Goal: Task Accomplishment & Management: Use online tool/utility

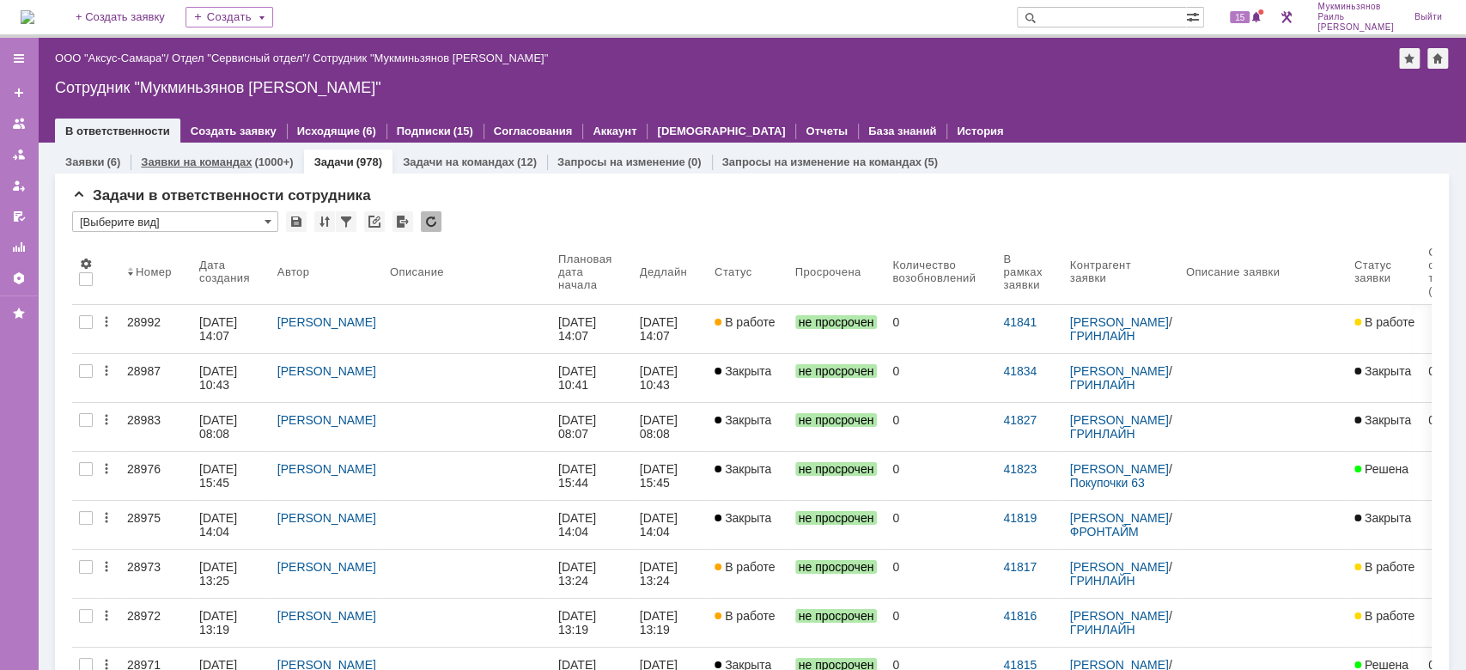
click at [259, 155] on div "(1000+)" at bounding box center [273, 161] width 39 height 13
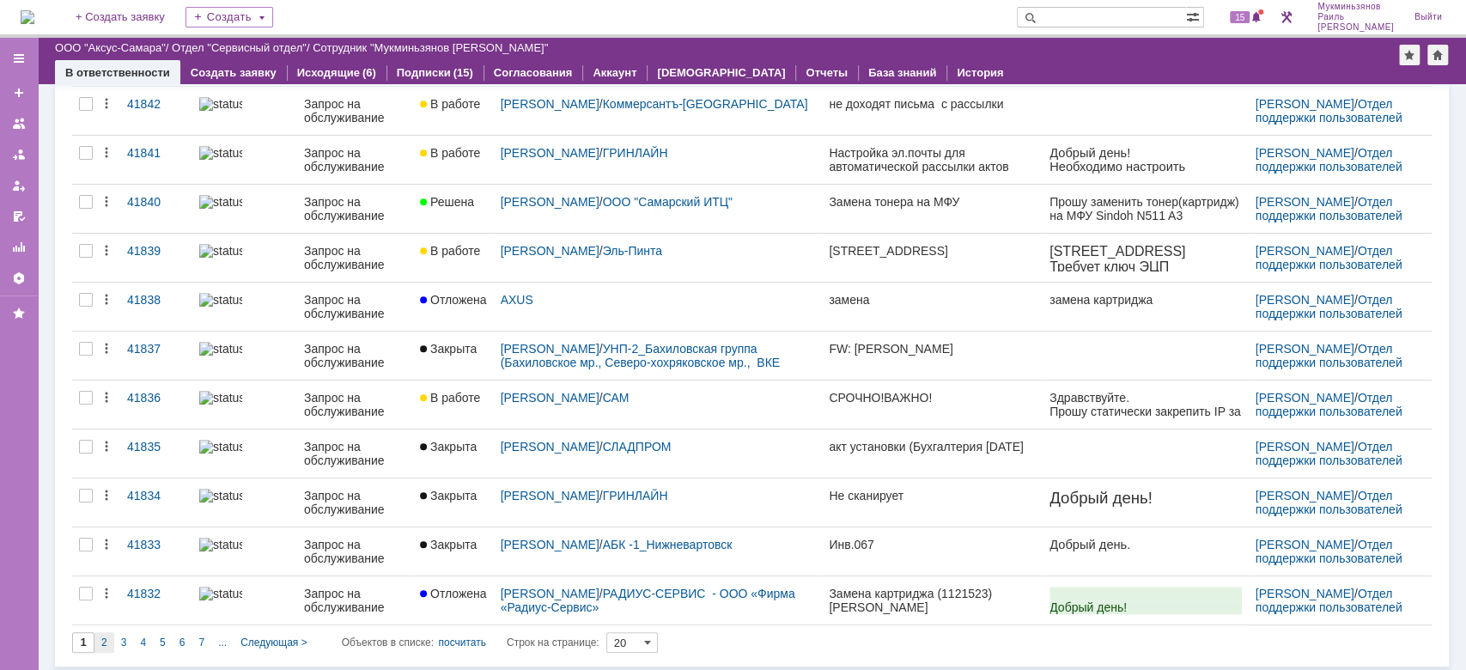
click at [109, 643] on div "2" at bounding box center [104, 642] width 20 height 21
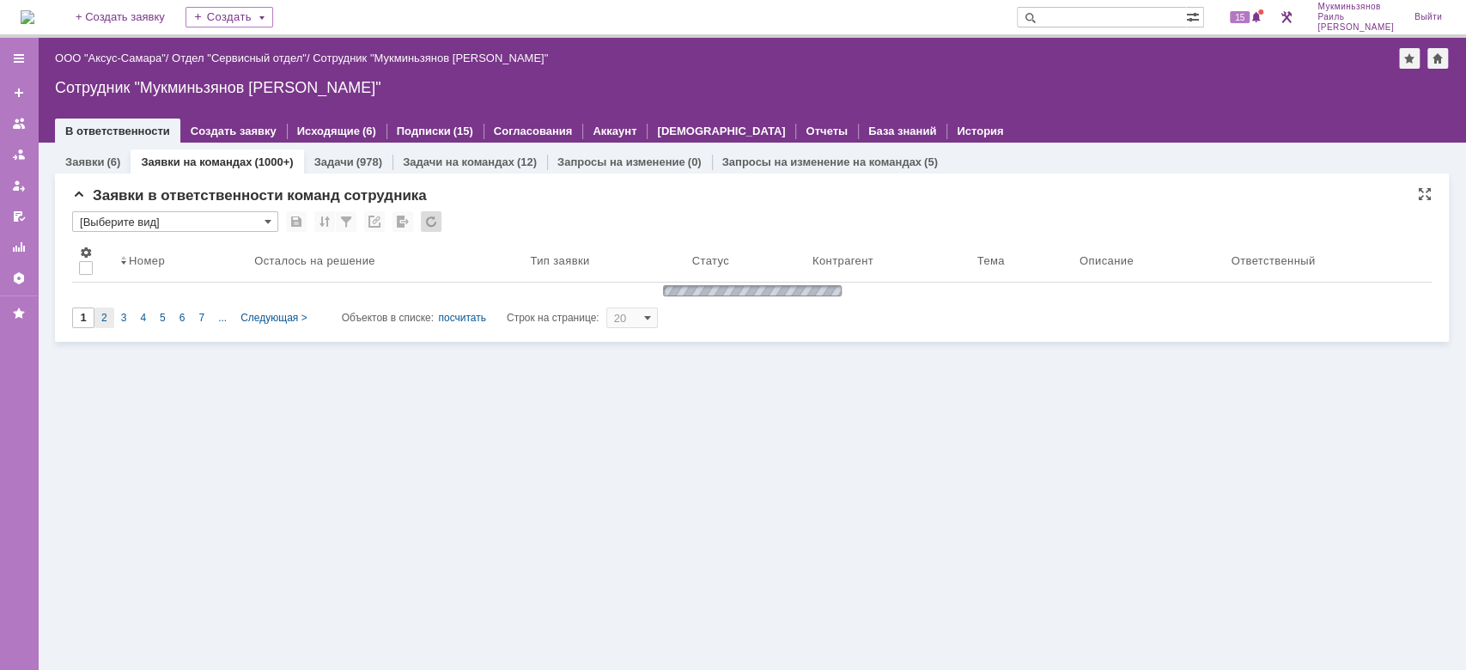
type input "2"
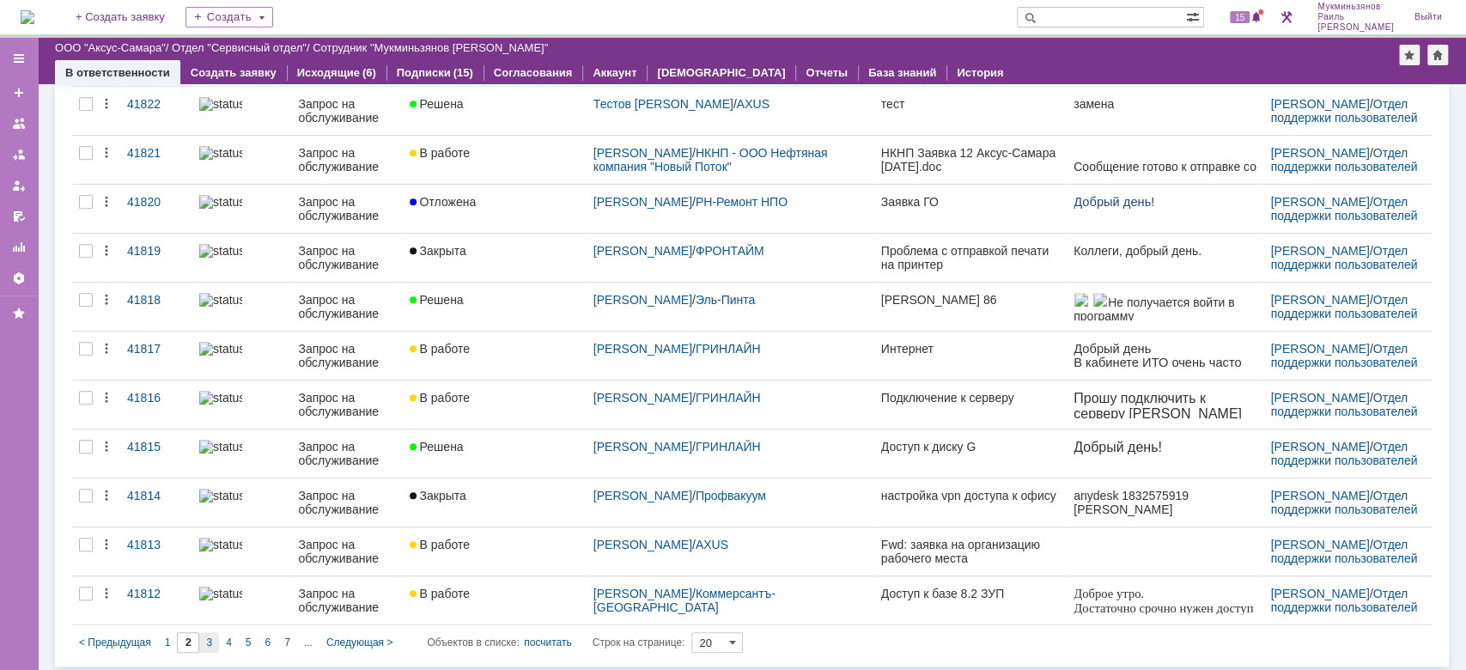
click at [209, 643] on span "3" at bounding box center [209, 643] width 6 height 12
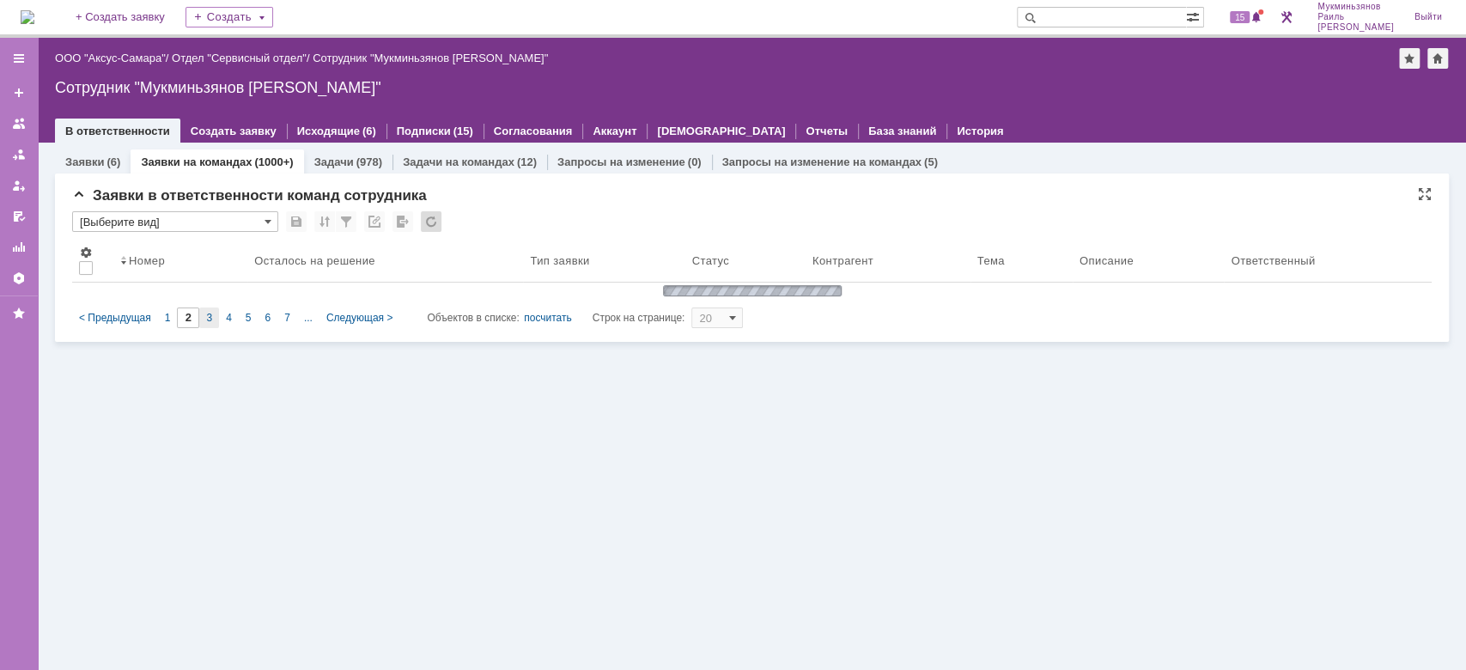
type input "3"
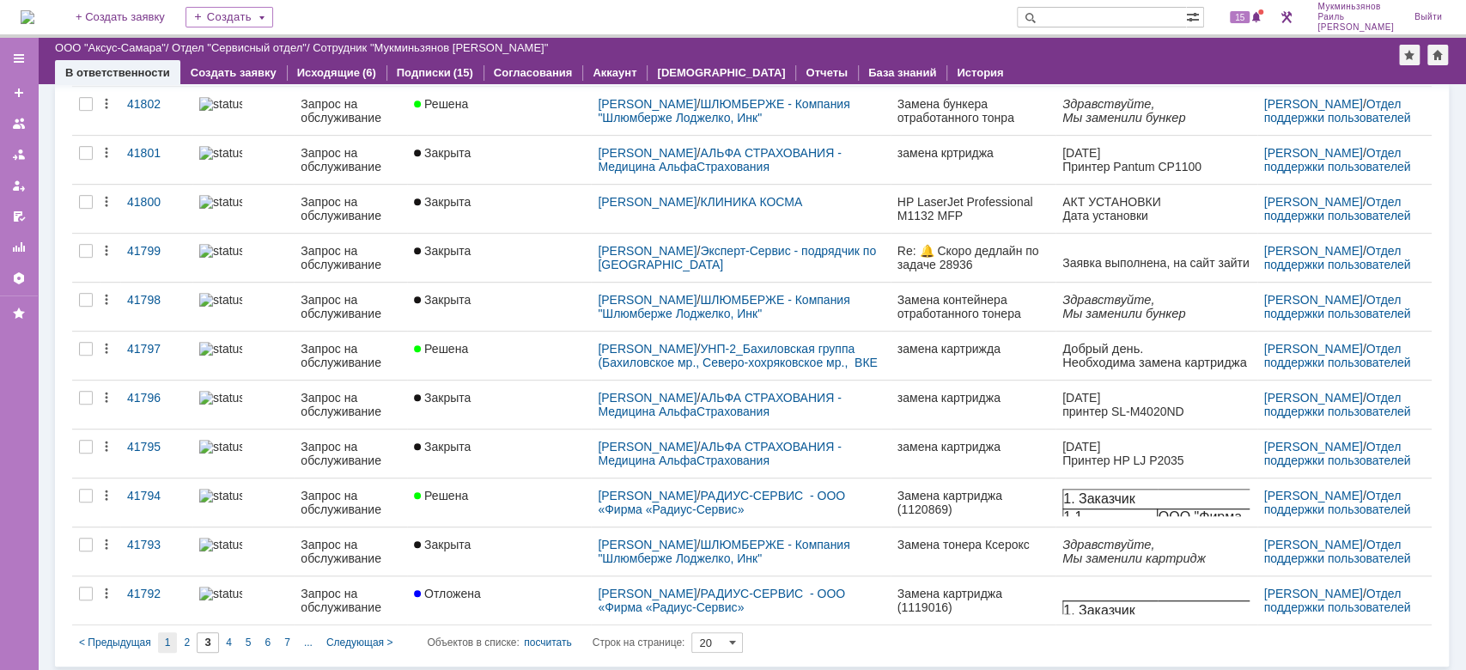
click at [158, 641] on div "1" at bounding box center [168, 642] width 20 height 21
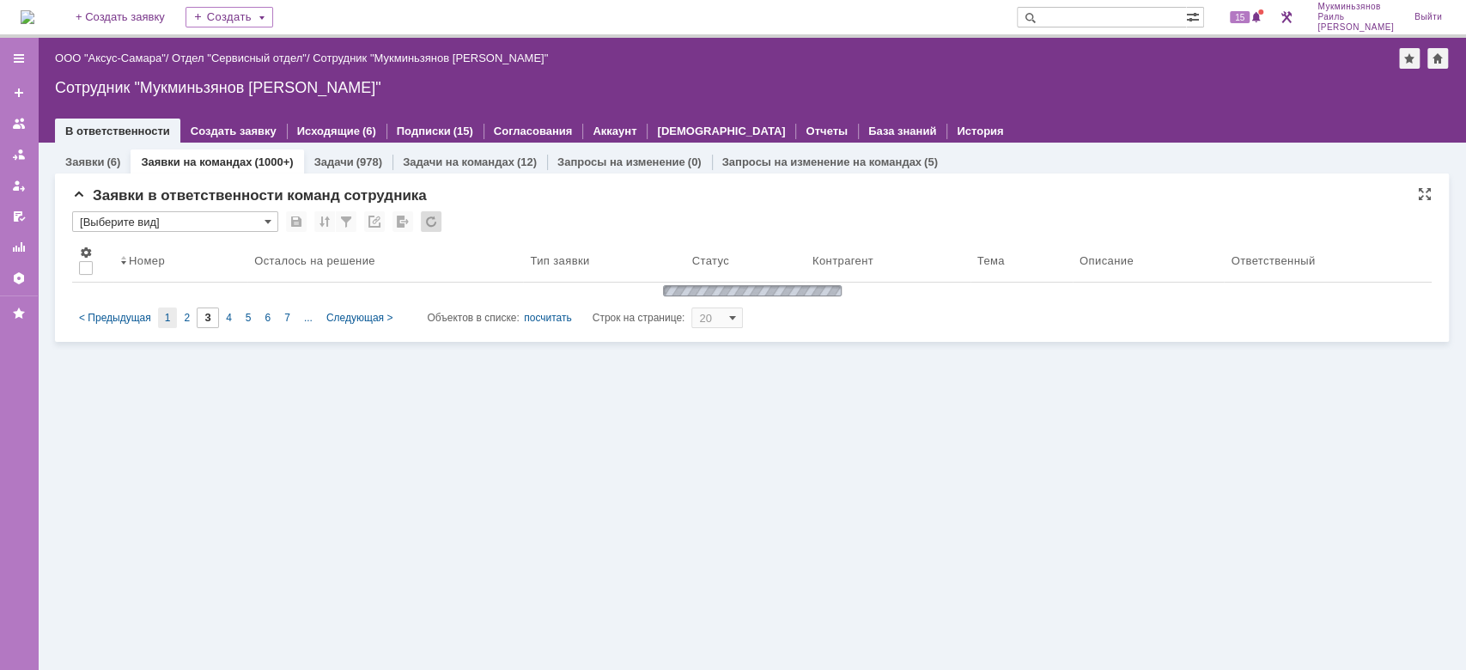
type input "1"
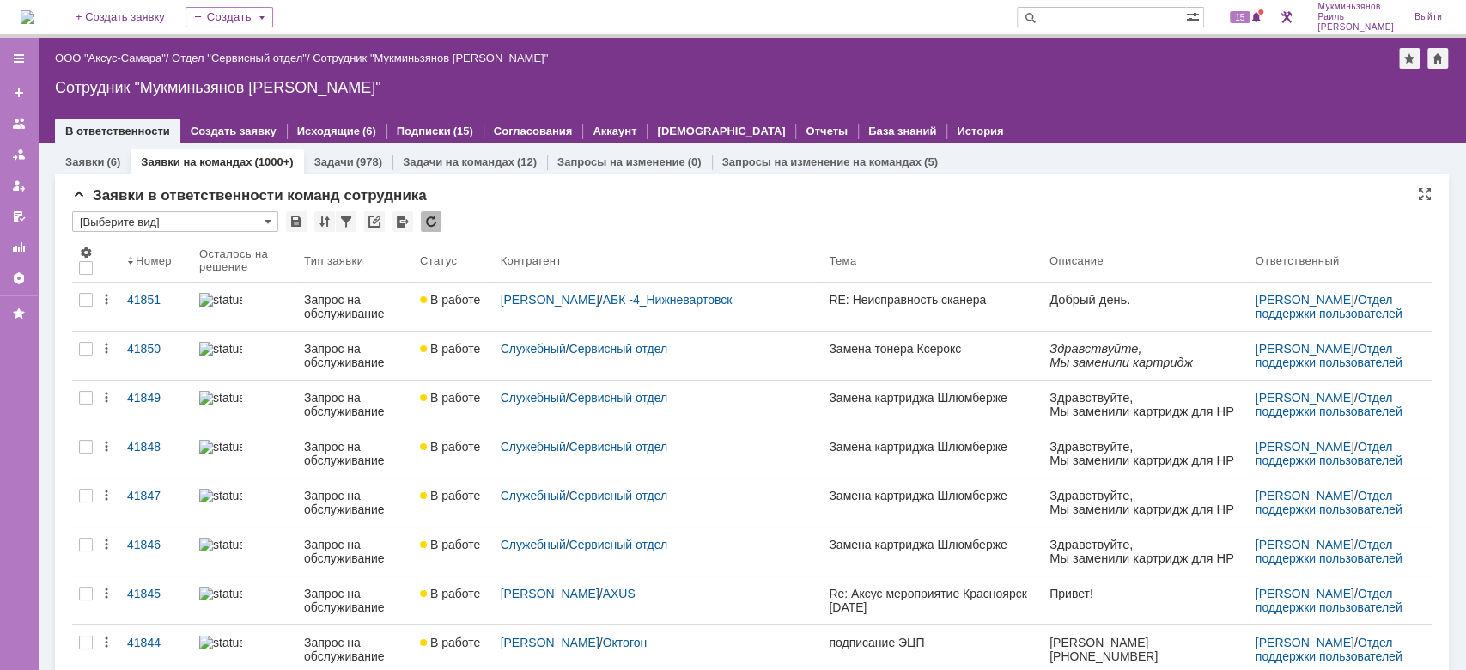
click at [357, 160] on div "(978)" at bounding box center [370, 161] width 26 height 13
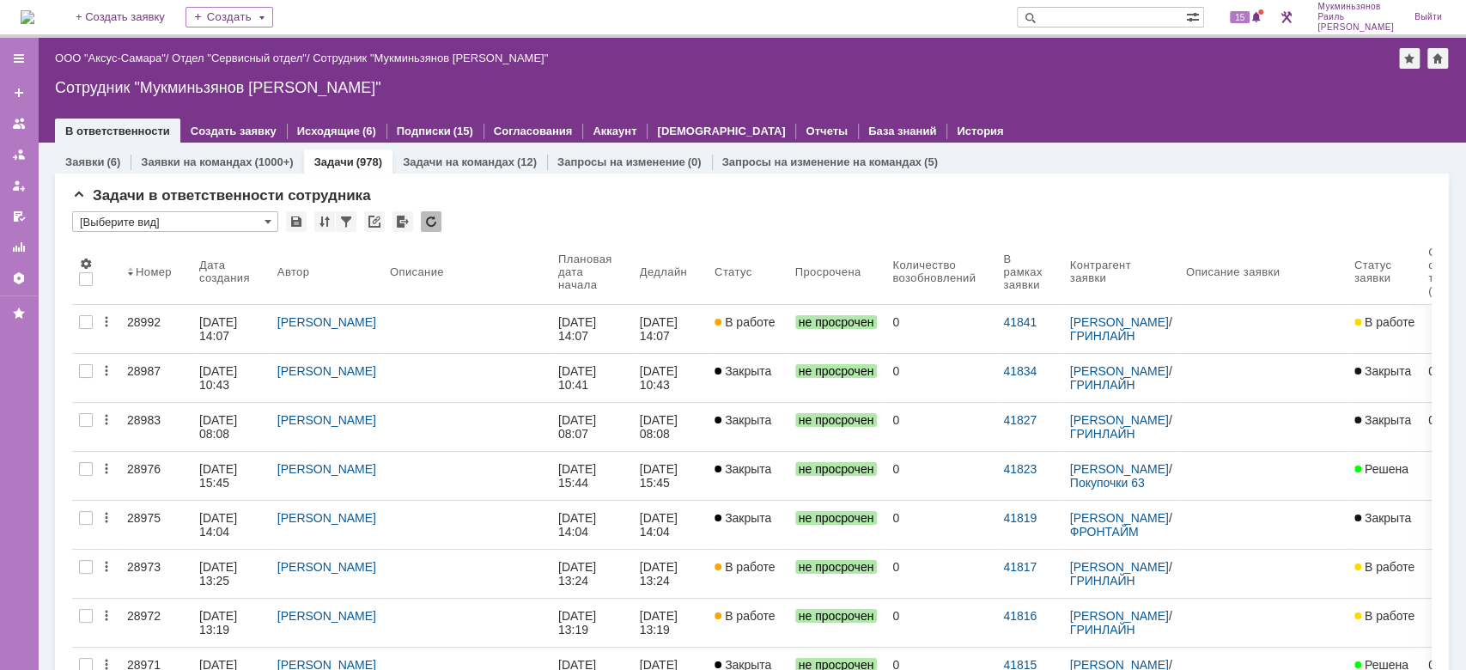
click at [1107, 35] on div "На домашнюю + Создать заявку Создать 15 Мукминьзянов Раиль Рамильевич Выйти" at bounding box center [733, 19] width 1466 height 38
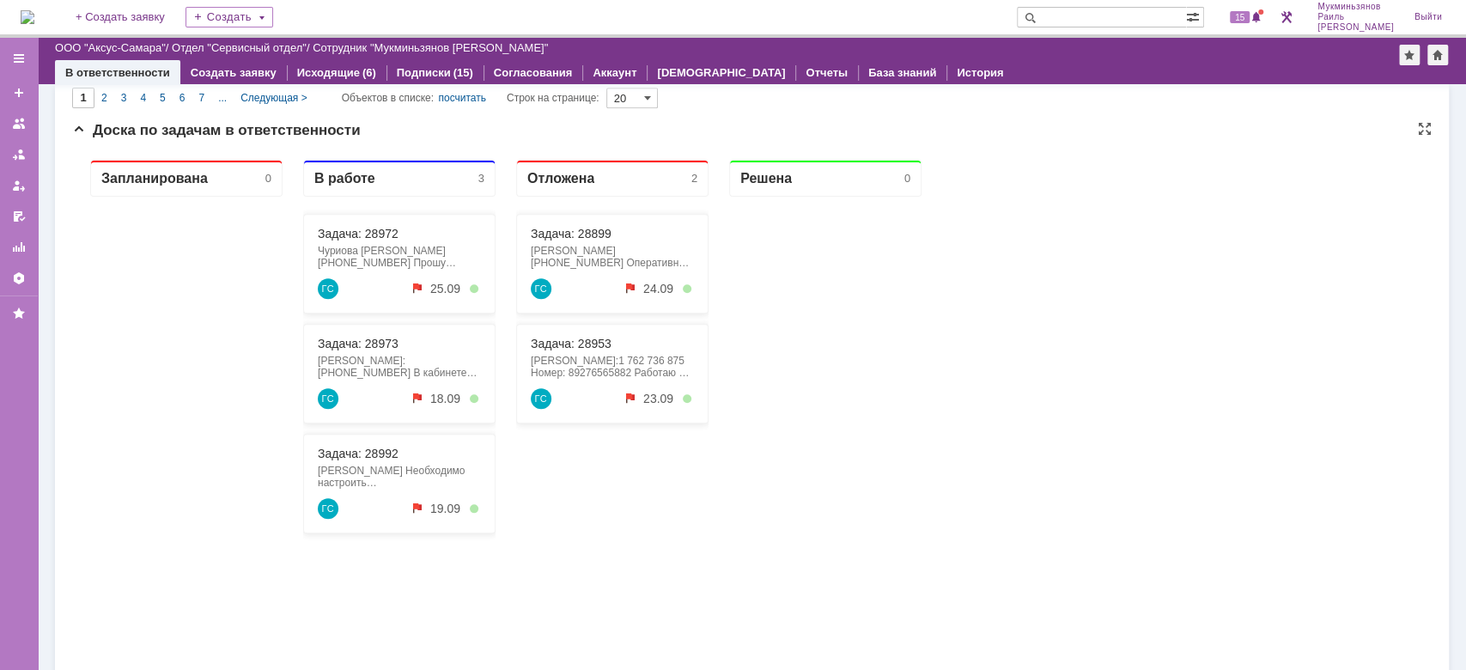
click at [357, 442] on div "Задача: 28992 Ростова Наталья Гринлайн Необходимо настроить эл.почту buh.total@…" at bounding box center [399, 484] width 192 height 100
click at [352, 448] on link "Задача: 28992" at bounding box center [358, 454] width 81 height 14
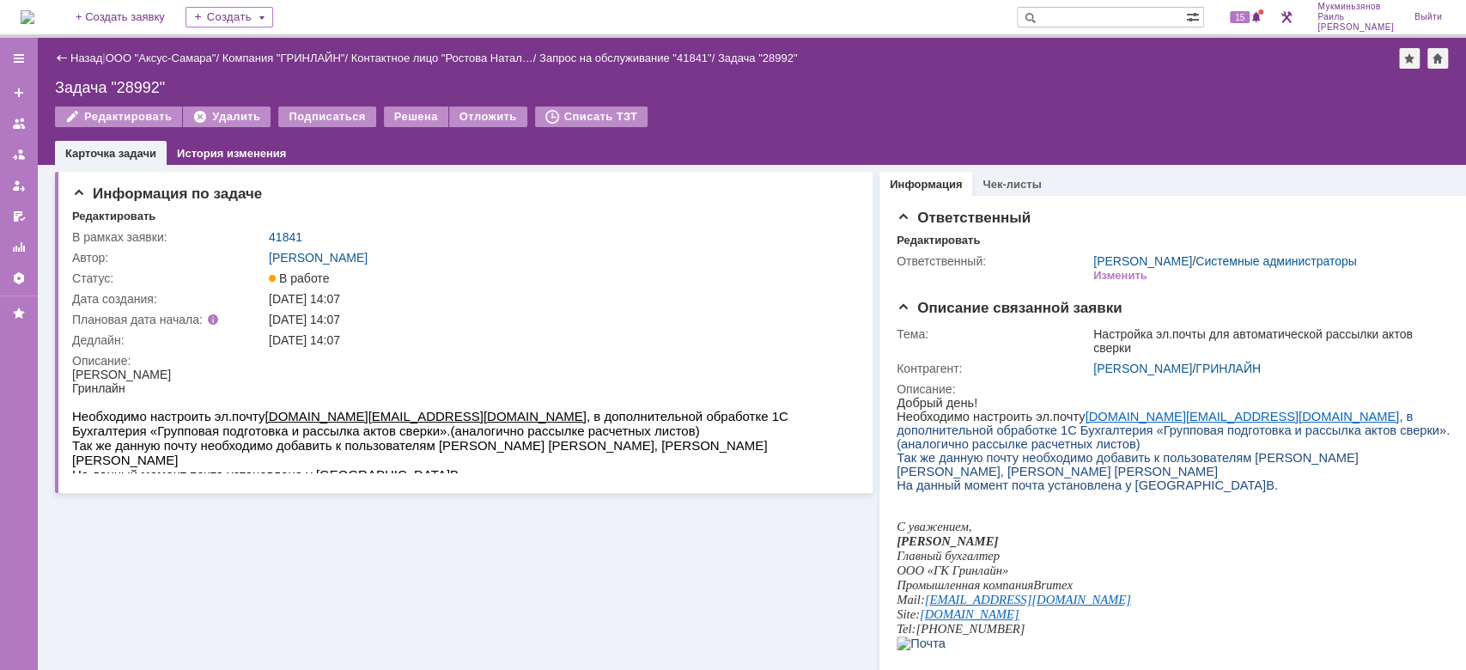
click at [789, 546] on div "Информация по задаче Редактировать В рамках заявки: 41841 Автор: Галстьян Степа…" at bounding box center [464, 545] width 818 height 760
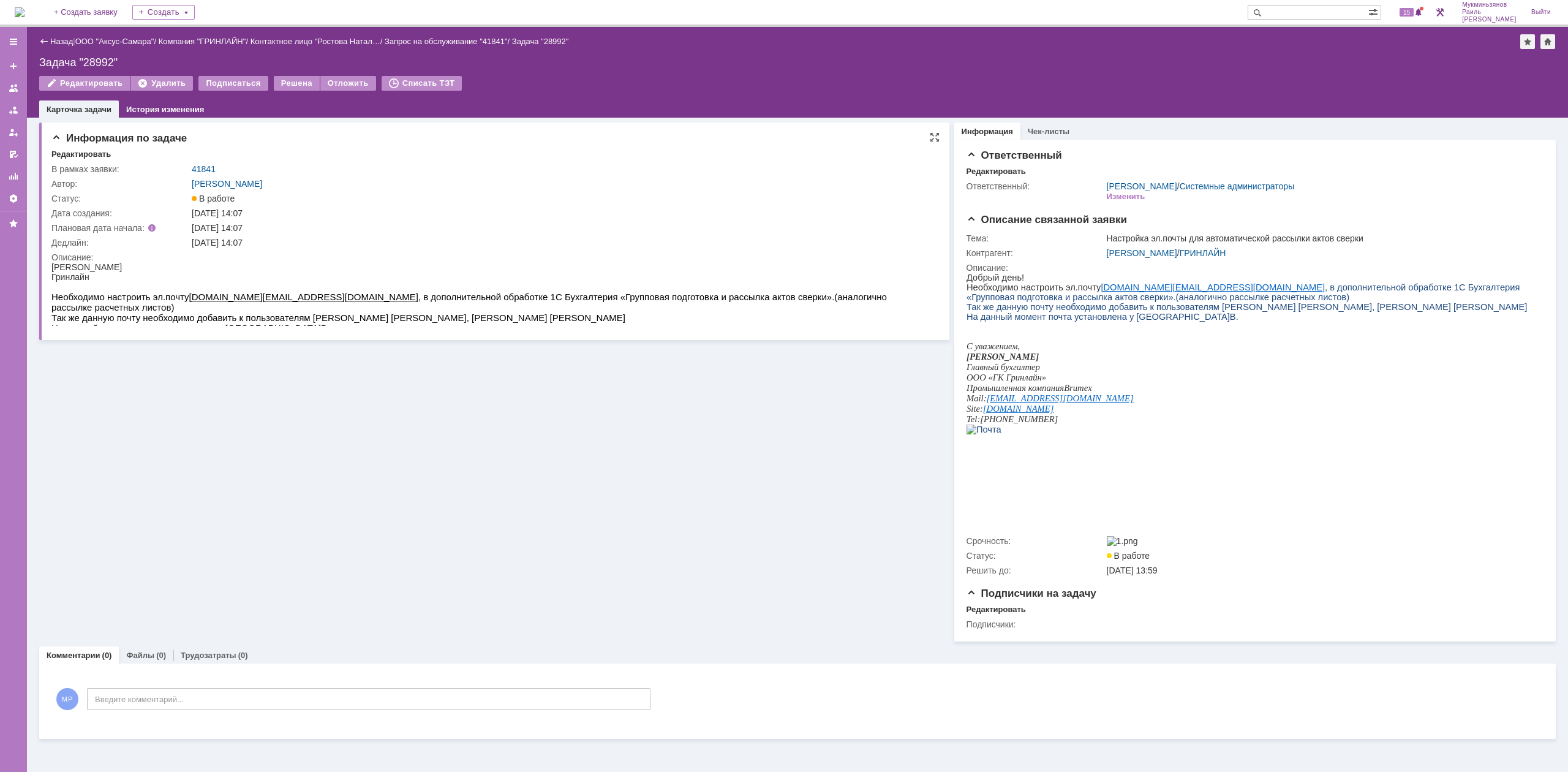
drag, startPoint x: 94, startPoint y: 559, endPoint x: 133, endPoint y: 300, distance: 261.9
drag, startPoint x: 164, startPoint y: 298, endPoint x: 184, endPoint y: 295, distance: 20.2
click at [184, 295] on p "Необходимо настроить эл.почту buh.total@brumex.ru , в дополнительной обработке …" at bounding box center [491, 302] width 878 height 21
drag, startPoint x: 277, startPoint y: 294, endPoint x: 508, endPoint y: 298, distance: 231.0
click at [512, 297] on span "buh.total@brumex.ru , в дополнительной обработке 1С Бухгалтерия «Групповая подг…" at bounding box center [469, 302] width 836 height 21
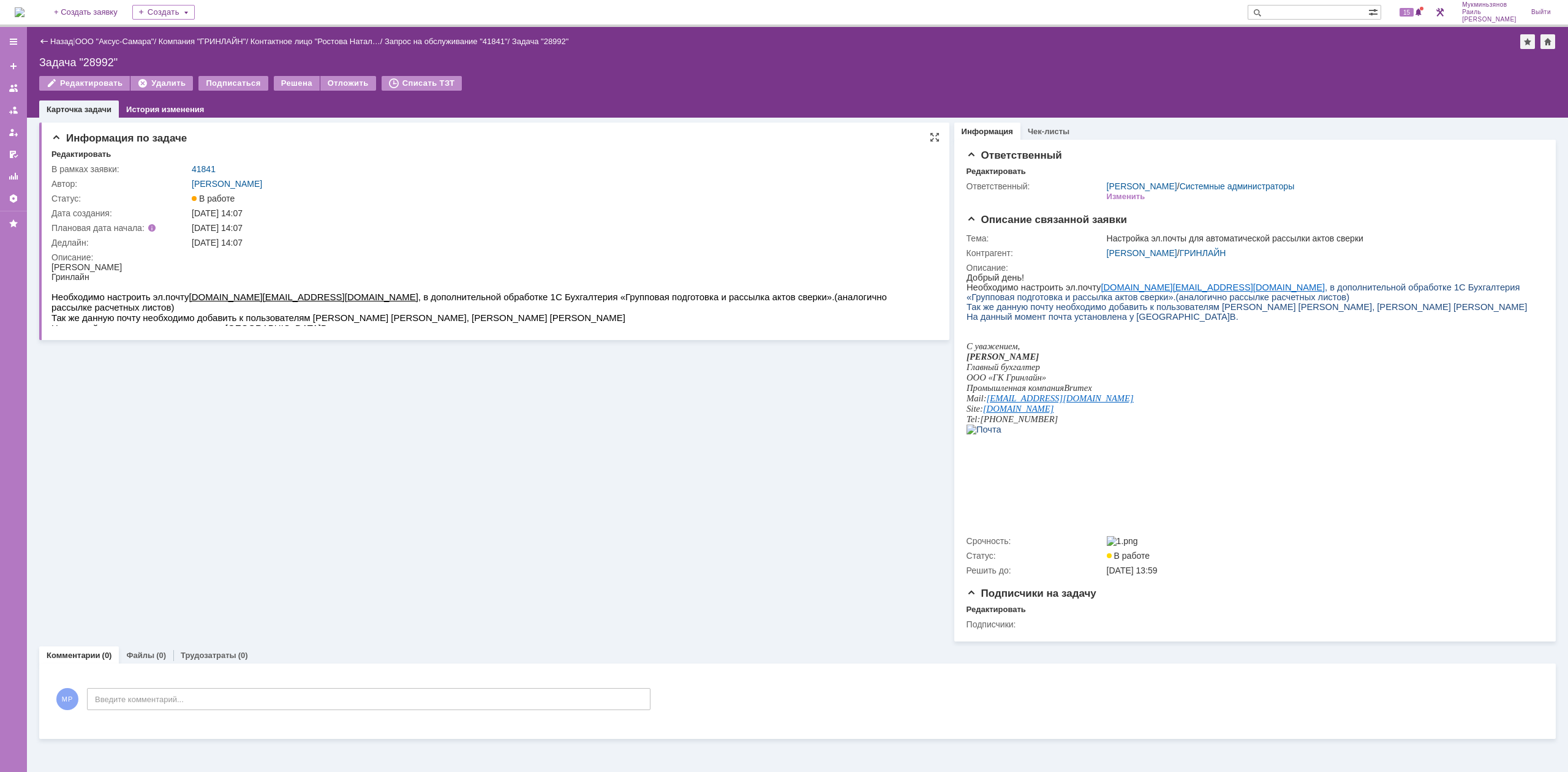
click at [394, 313] on p "Так же данную почту необходимо добавить к пользователям Рулина Е., Гуляевой Л." at bounding box center [491, 318] width 878 height 11
drag, startPoint x: 380, startPoint y: 297, endPoint x: 636, endPoint y: 292, distance: 256.0
click at [636, 292] on span "buh.total@brumex.ru , в дополнительной обработке 1С Бухгалтерия «Групповая подг…" at bounding box center [469, 302] width 836 height 21
copy span "1С Бухгалтерия «Групповая подготовка и рассылка актов сверки»"
click at [24, 17] on img at bounding box center [20, 12] width 10 height 10
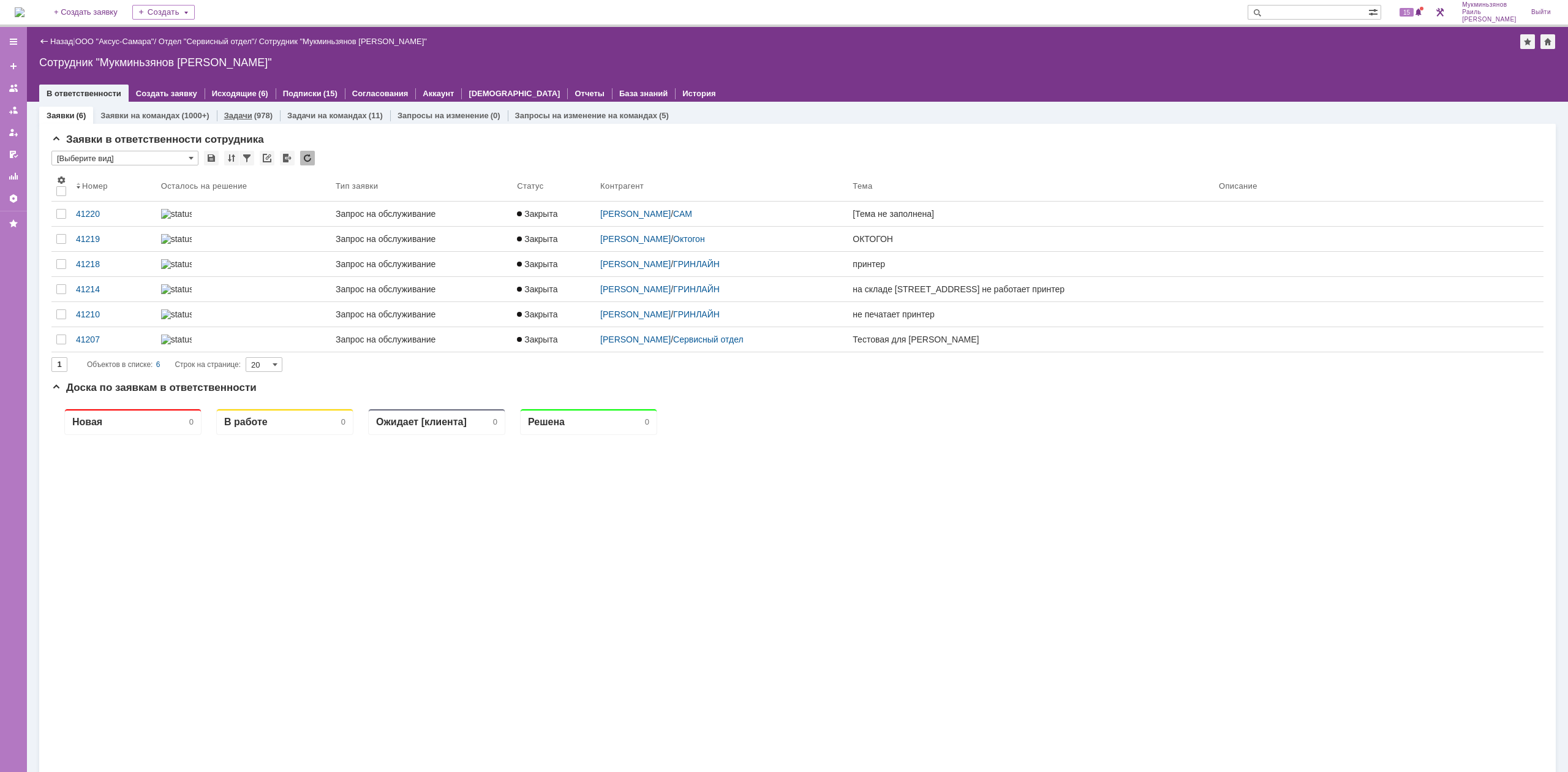
click at [257, 108] on div "Задачи (978)" at bounding box center [248, 115] width 63 height 18
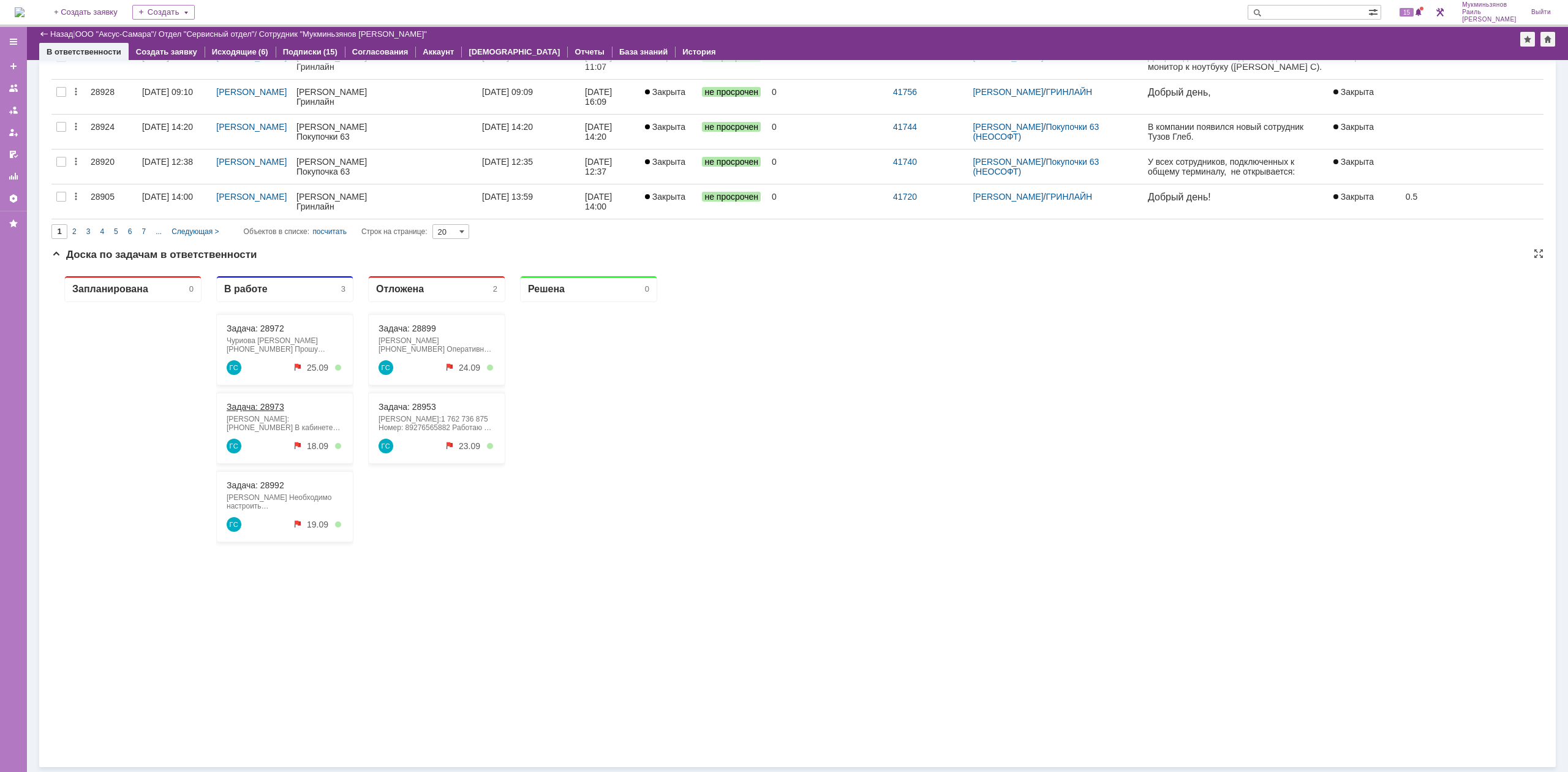
click at [262, 407] on link "Задача: 28973" at bounding box center [255, 407] width 58 height 10
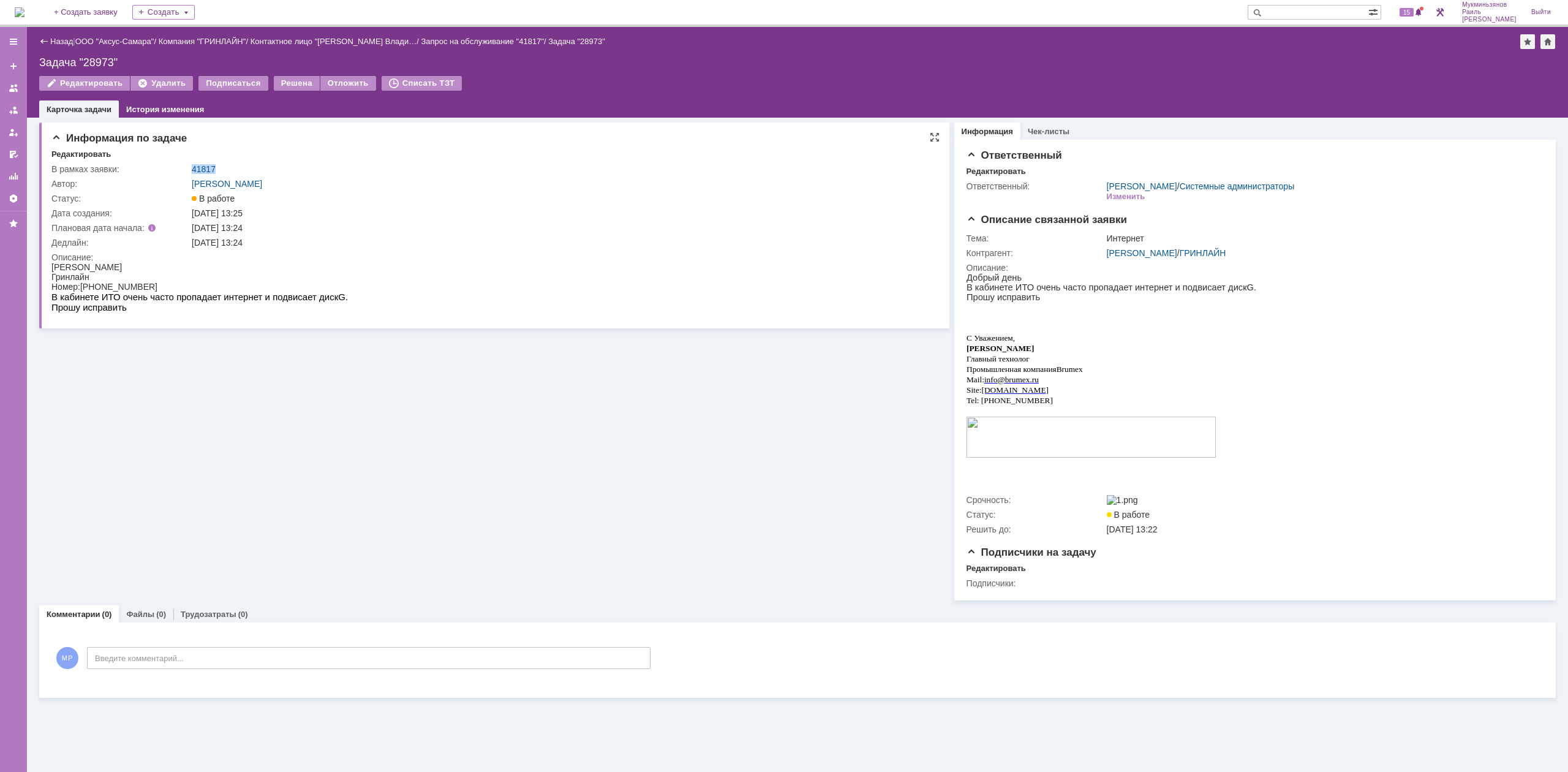
drag, startPoint x: 237, startPoint y: 168, endPoint x: 174, endPoint y: 170, distance: 63.0
click at [174, 170] on tr "В рамках заявки: 41817" at bounding box center [491, 169] width 879 height 15
click at [48, 35] on div "Назад | ООО "Аксус-Самара" / Компания "ГРИНЛАЙН" / Контактное лицо "Кузькин Вла…" at bounding box center [797, 41] width 1517 height 15
click at [53, 38] on link "Назад" at bounding box center [61, 41] width 23 height 9
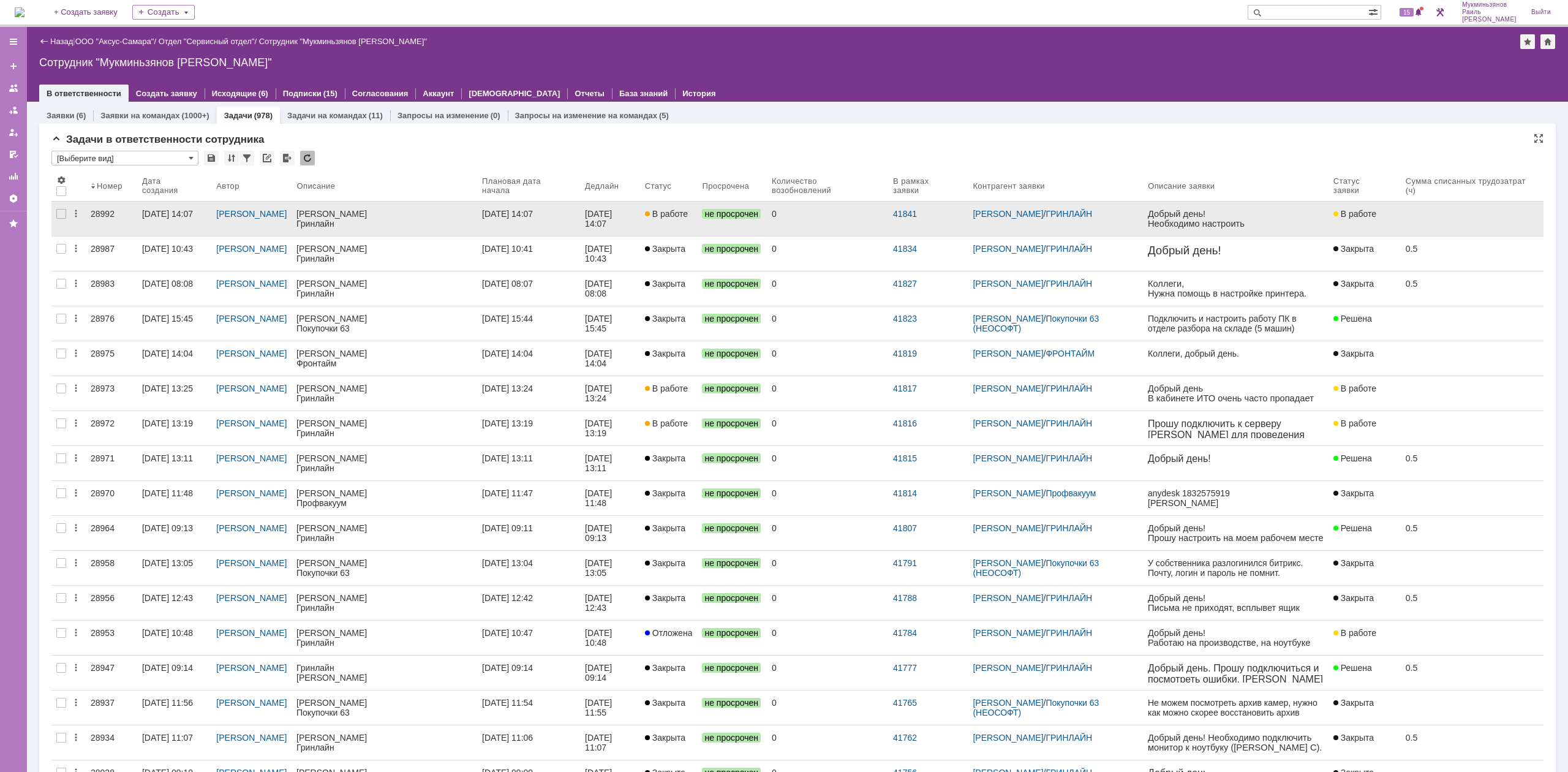
click at [389, 210] on div "Ростова Наталья" at bounding box center [384, 214] width 176 height 10
click at [533, 213] on div "17.09.2025 14:07" at bounding box center [507, 214] width 51 height 10
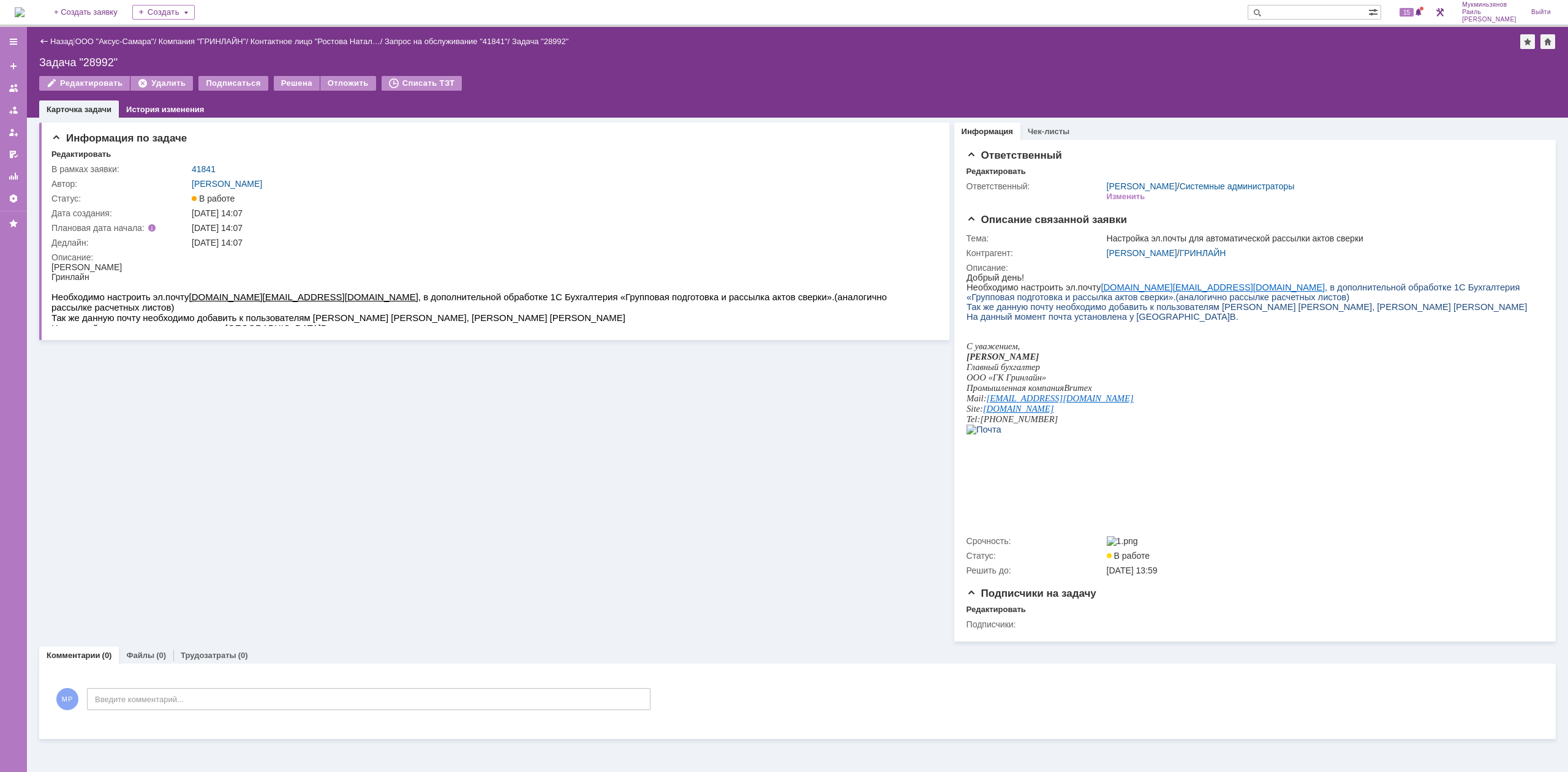
click at [51, 17] on div "На домашнюю + Создать заявку Создать 15 Мукминьзянов Раиль Рамильевич Выйти" at bounding box center [784, 14] width 1568 height 27
click at [24, 15] on img at bounding box center [20, 12] width 10 height 10
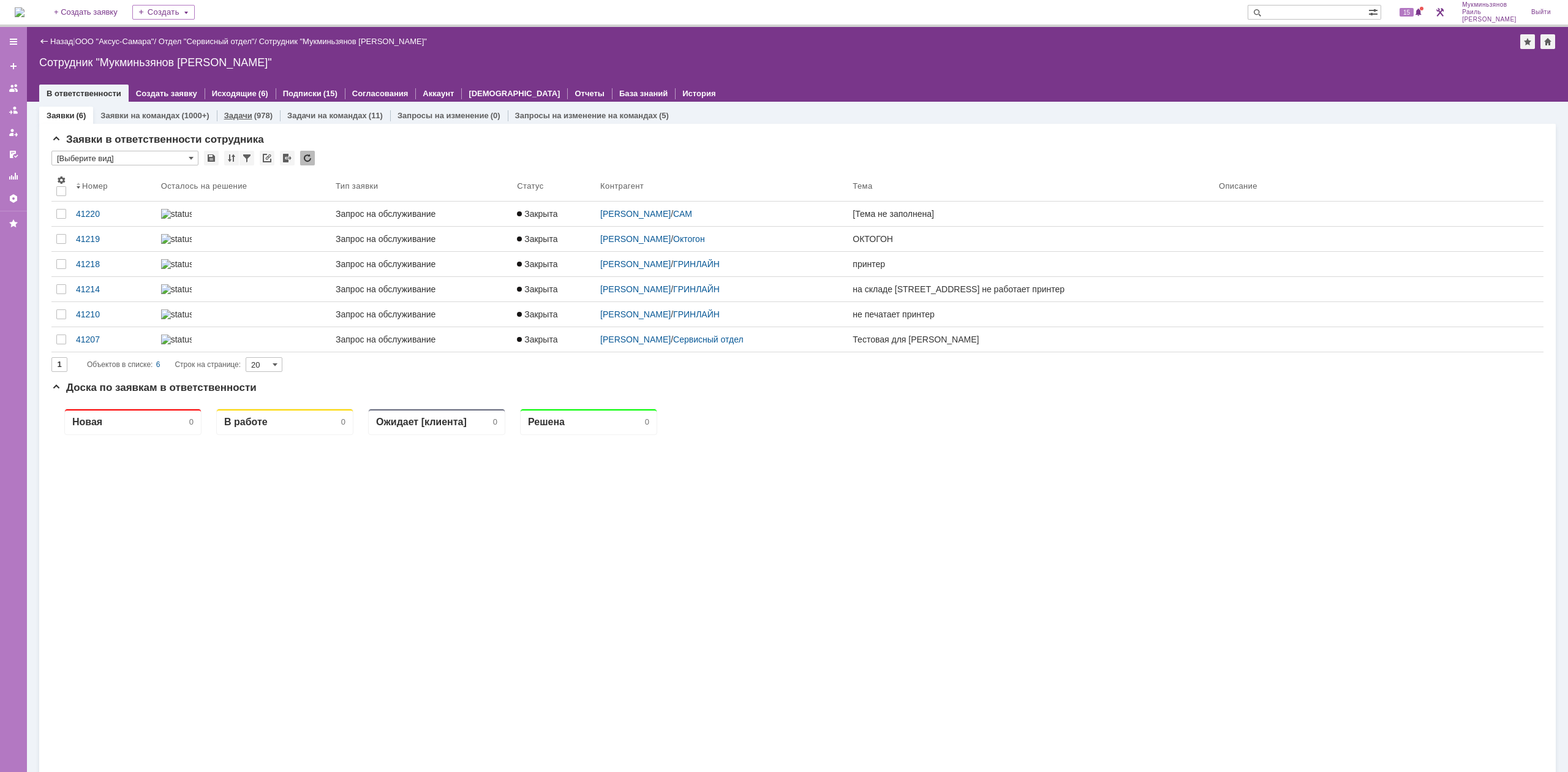
click at [248, 111] on link "Задачи" at bounding box center [238, 115] width 29 height 9
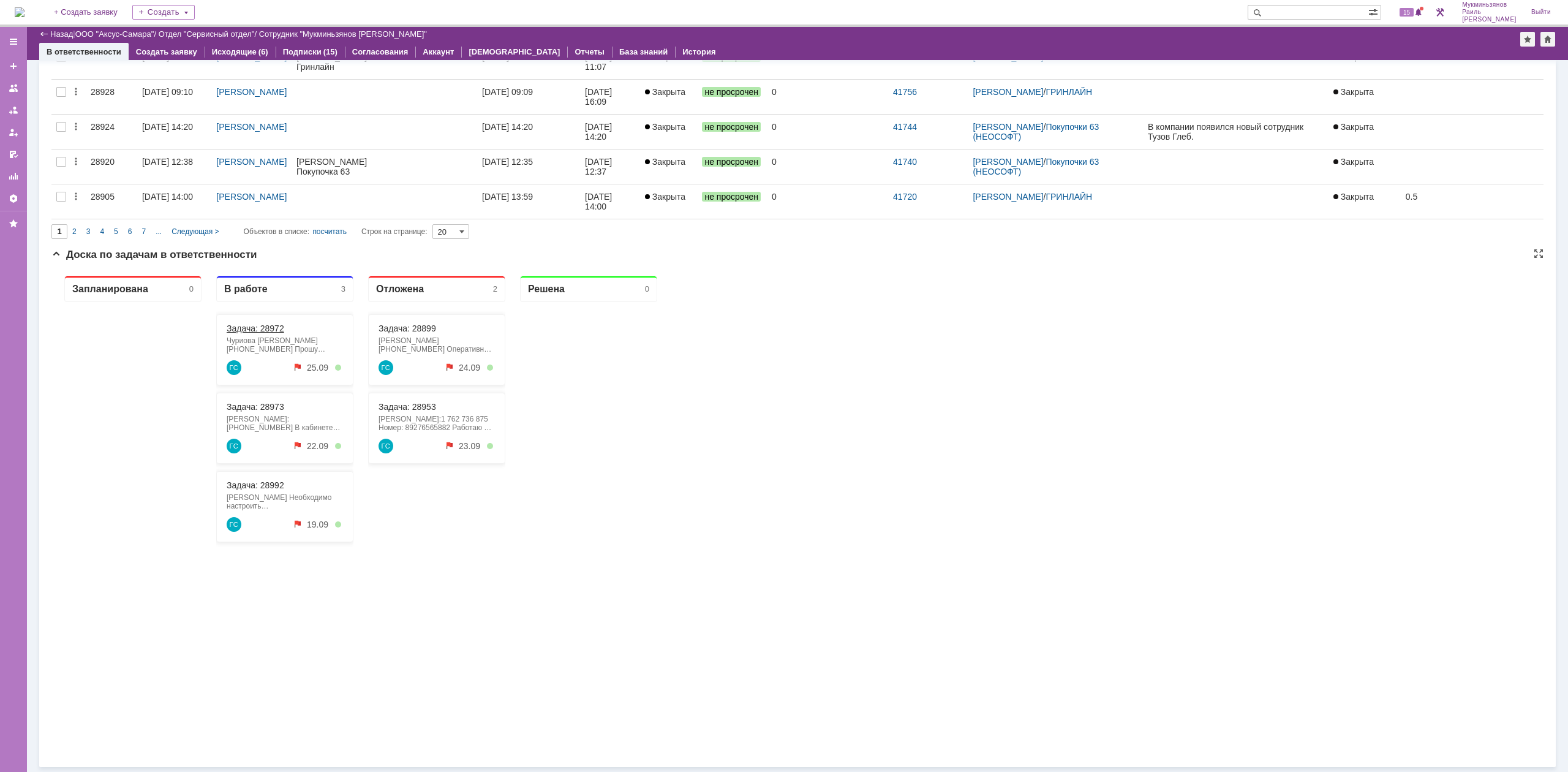
click at [255, 327] on link "Задача: 28972" at bounding box center [255, 329] width 58 height 10
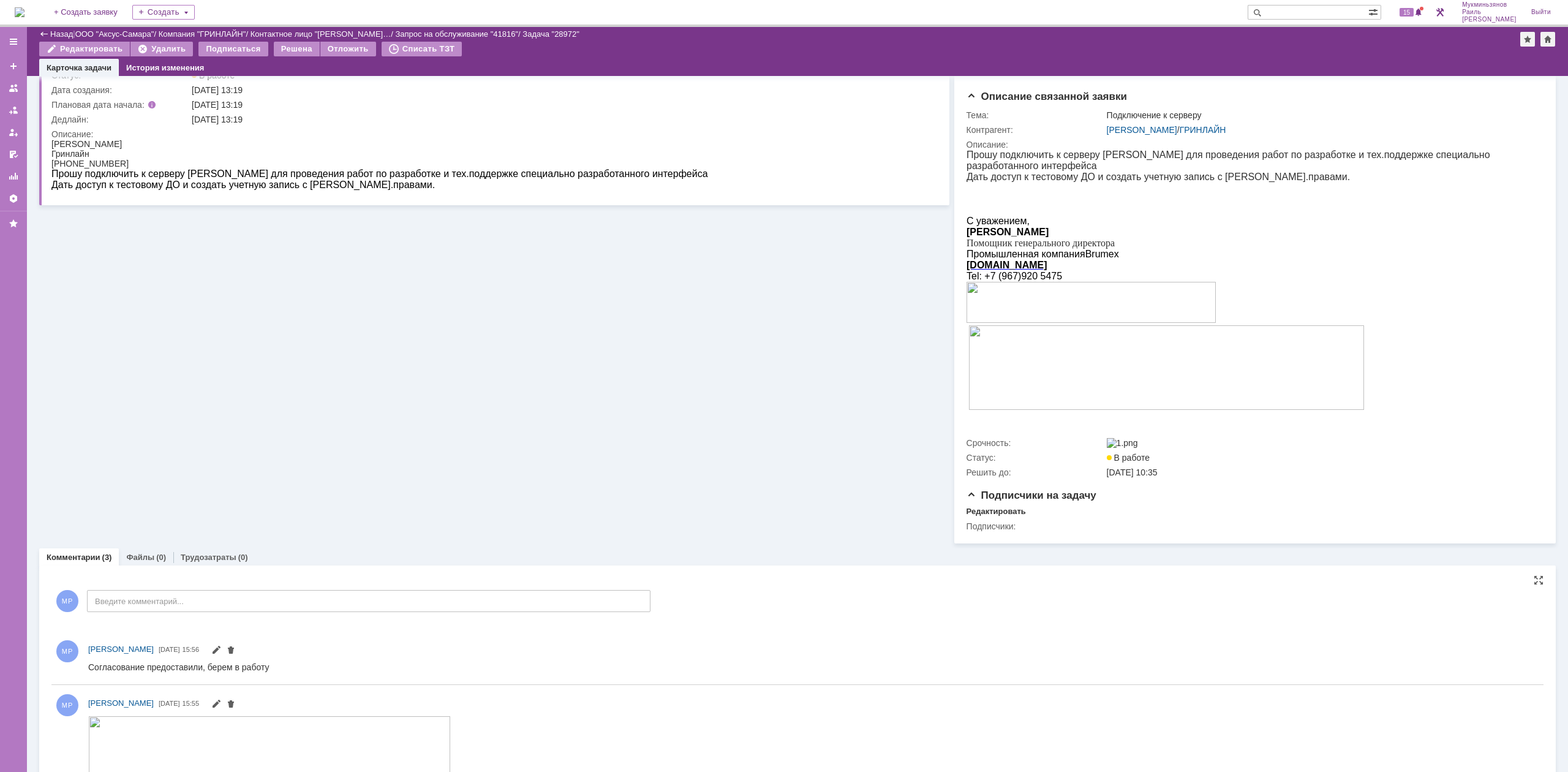
click at [315, 477] on div "МР Введите комментарий..." at bounding box center [351, 603] width 599 height 57
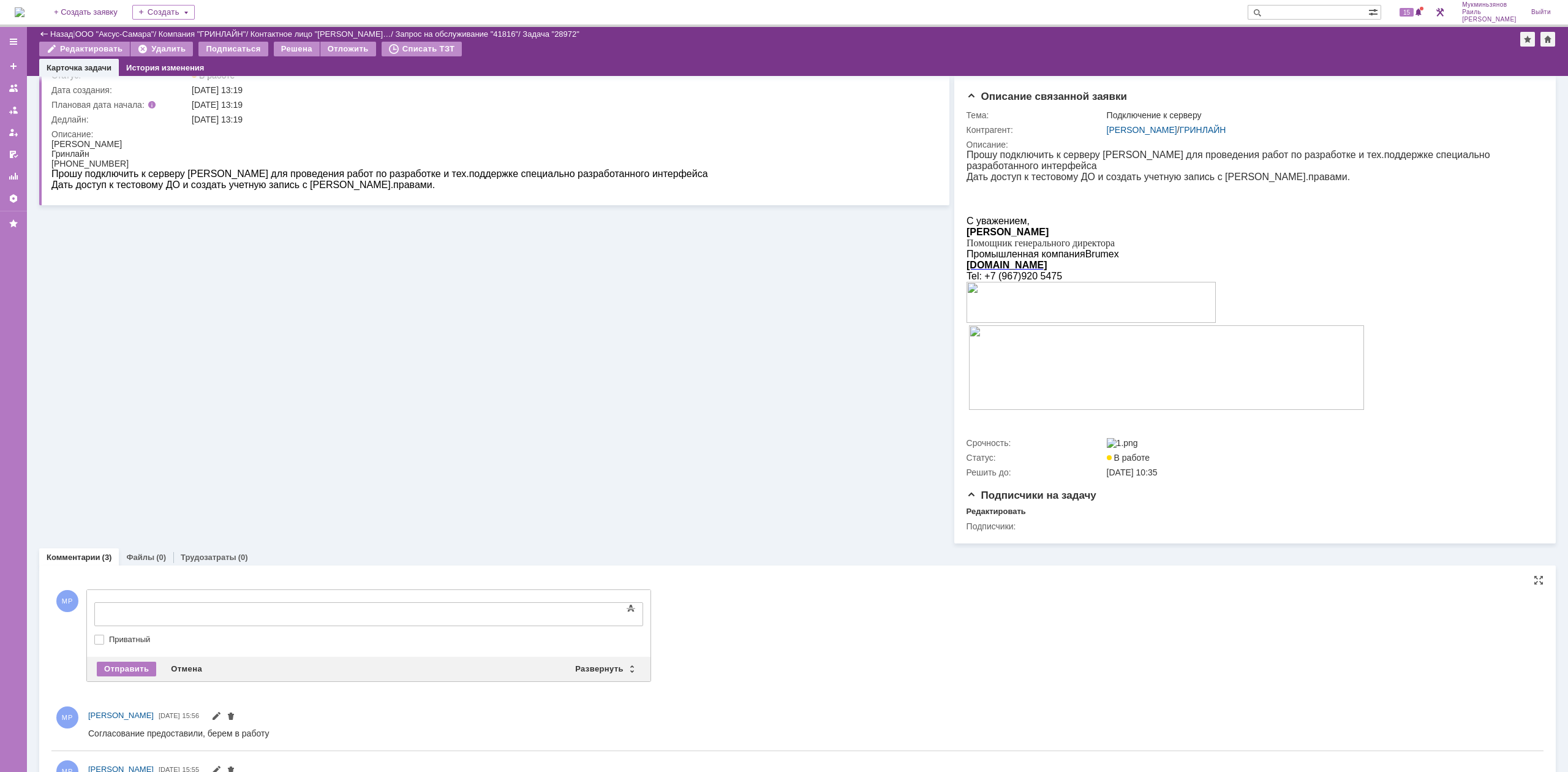
click at [281, 477] on div at bounding box center [194, 613] width 174 height 10
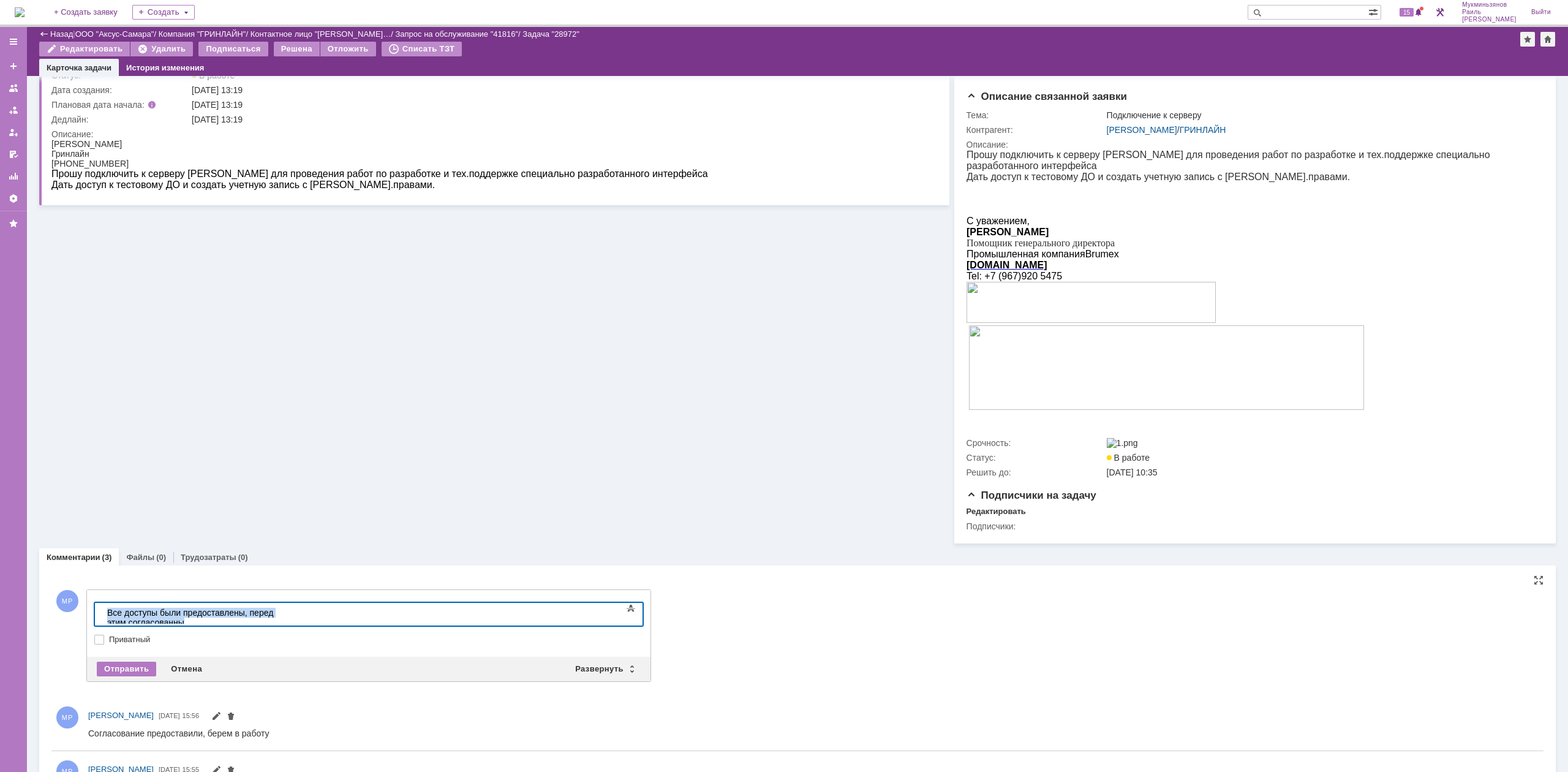
drag, startPoint x: 163, startPoint y: 606, endPoint x: 6, endPoint y: 599, distance: 157.2
click at [102, 477] on html "Все доступы были предоставлены, перед этим согласованны" at bounding box center [194, 617] width 184 height 29
copy div "Все доступы были предоставлены, перед этим согласованны"
click at [125, 477] on div "Отправить" at bounding box center [126, 669] width 59 height 15
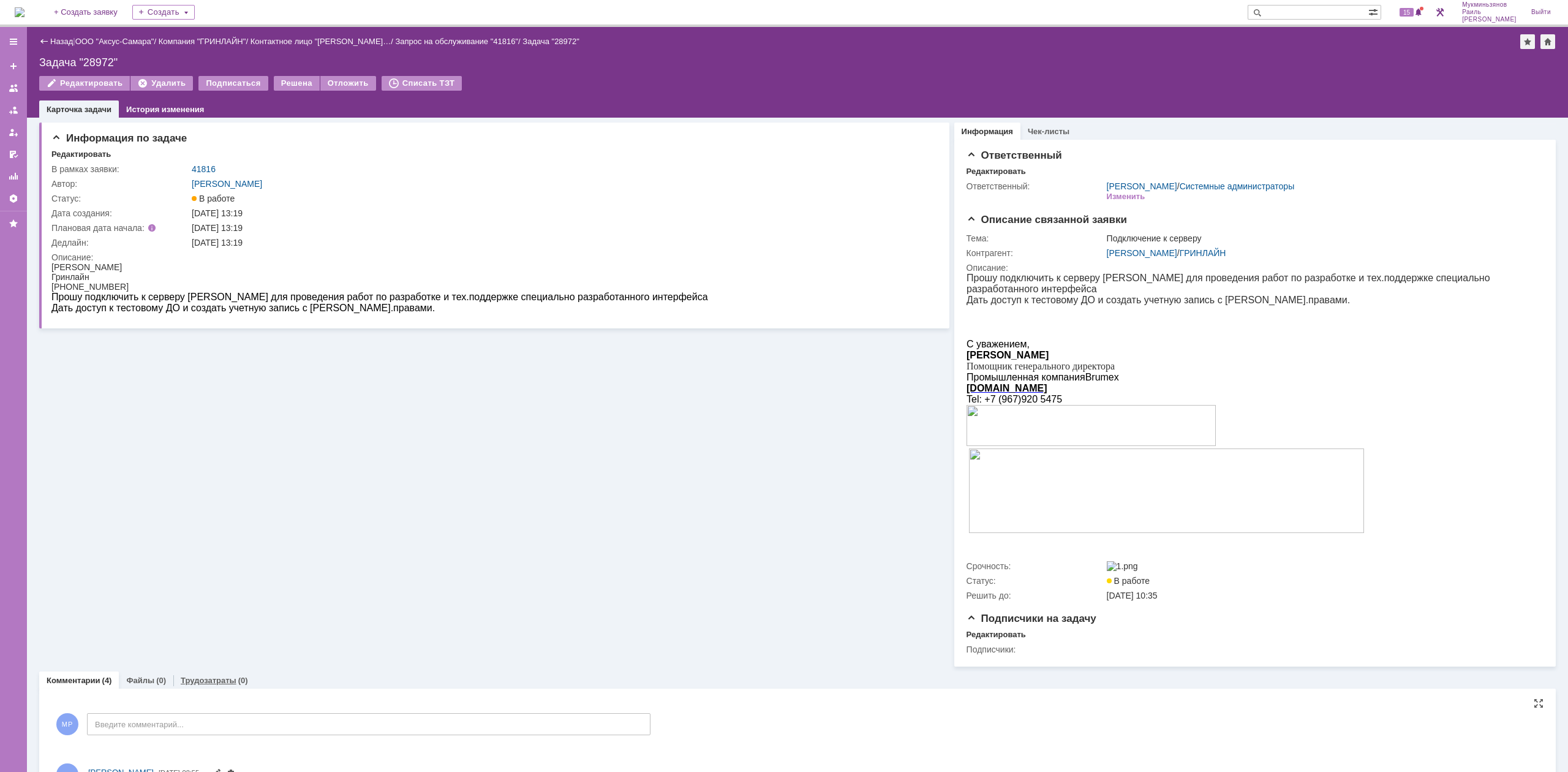
click at [204, 477] on div "Трудозатраты (0)" at bounding box center [214, 681] width 82 height 18
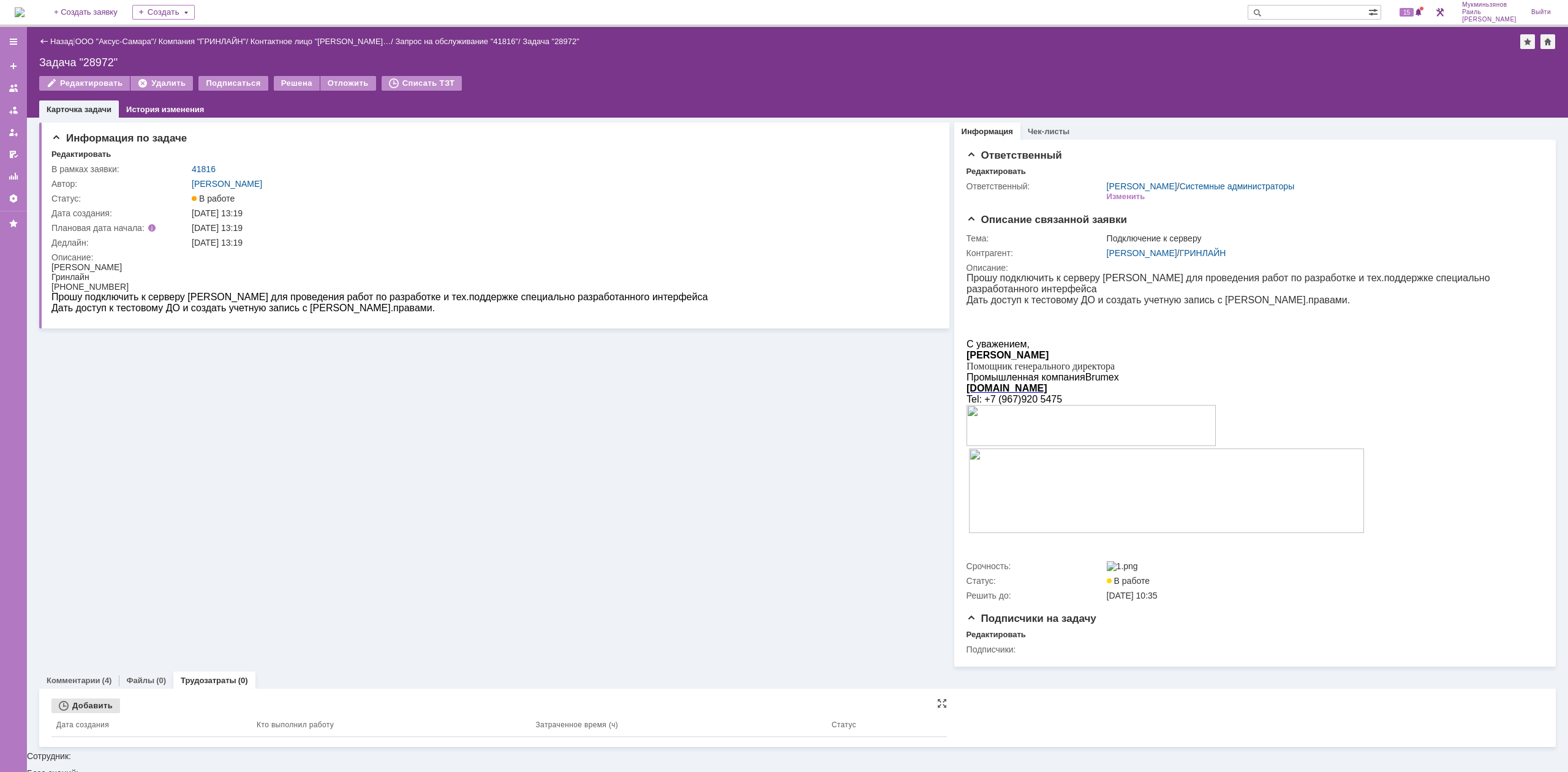
click at [89, 477] on div "Добавить" at bounding box center [86, 706] width 68 height 15
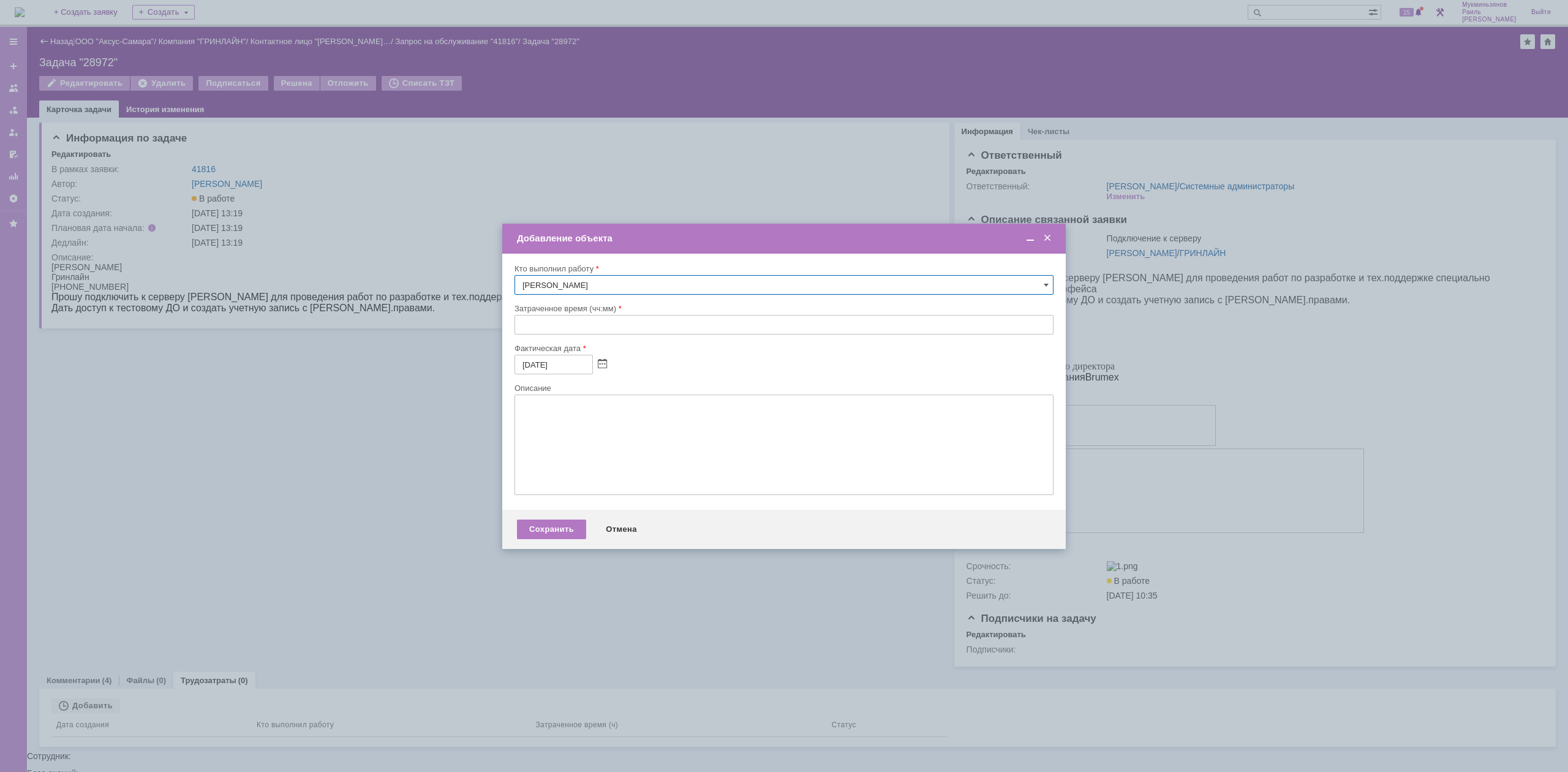
click at [586, 330] on input "text" at bounding box center [784, 325] width 539 height 19
type input "01:00"
click at [573, 385] on div "Описание" at bounding box center [783, 388] width 537 height 8
click at [598, 432] on textarea at bounding box center [784, 445] width 539 height 101
paste textarea "Все доступы были предоставлены, перед этим согласованны"
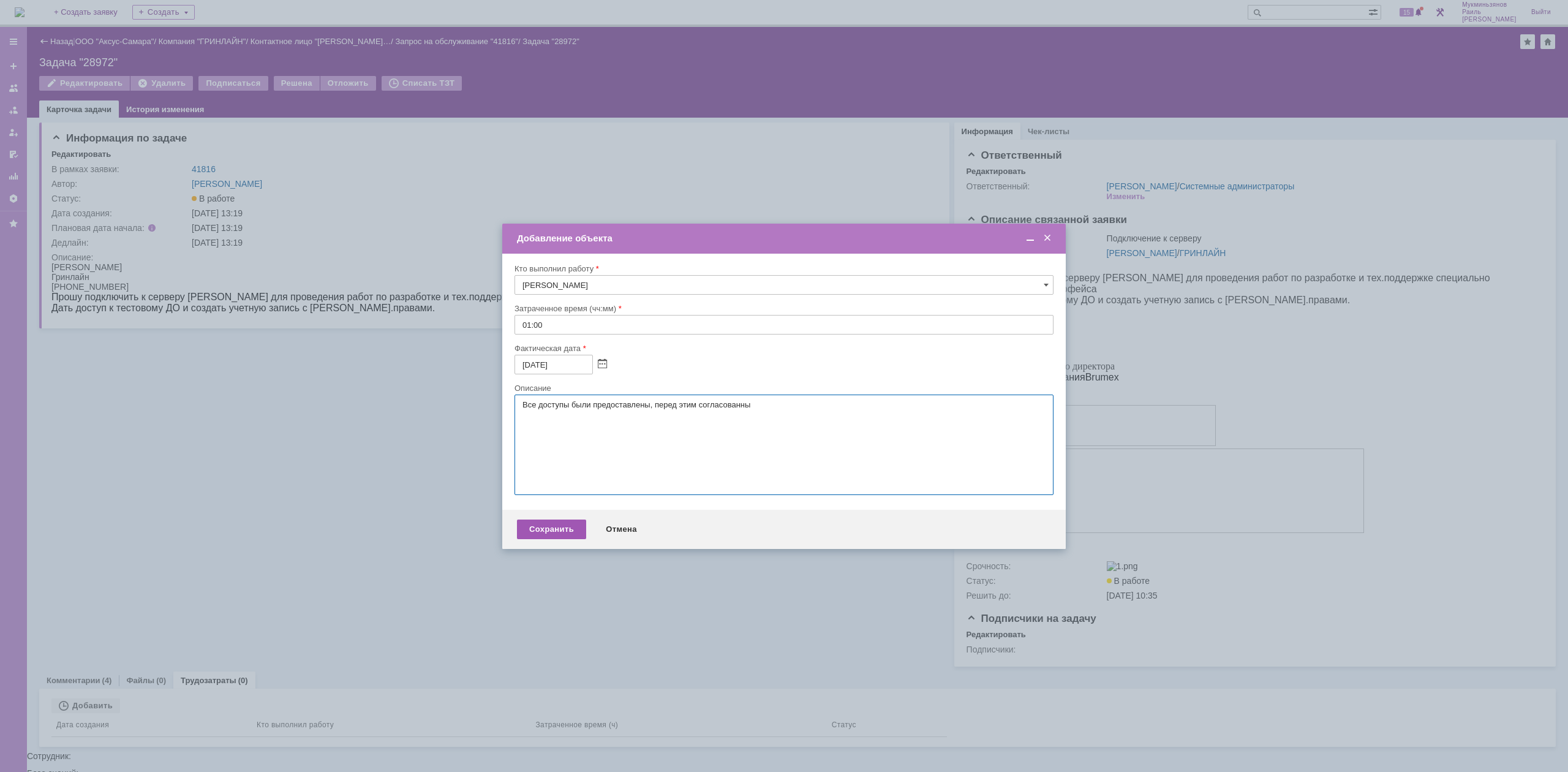
type textarea "Все доступы были предоставлены, перед этим согласованны"
click at [568, 477] on div "Сохранить" at bounding box center [551, 529] width 69 height 19
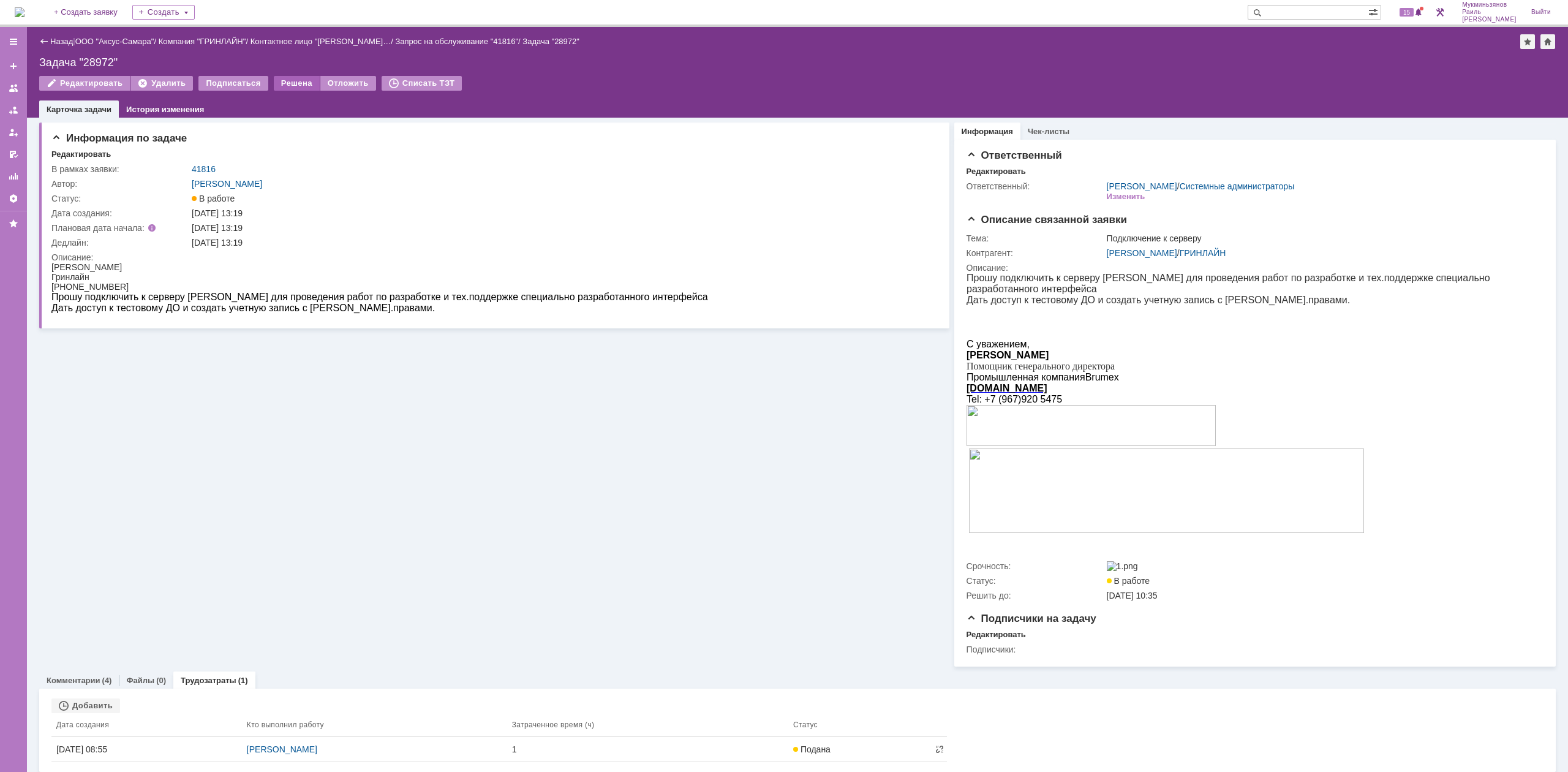
click at [287, 77] on div "Решена" at bounding box center [297, 83] width 46 height 15
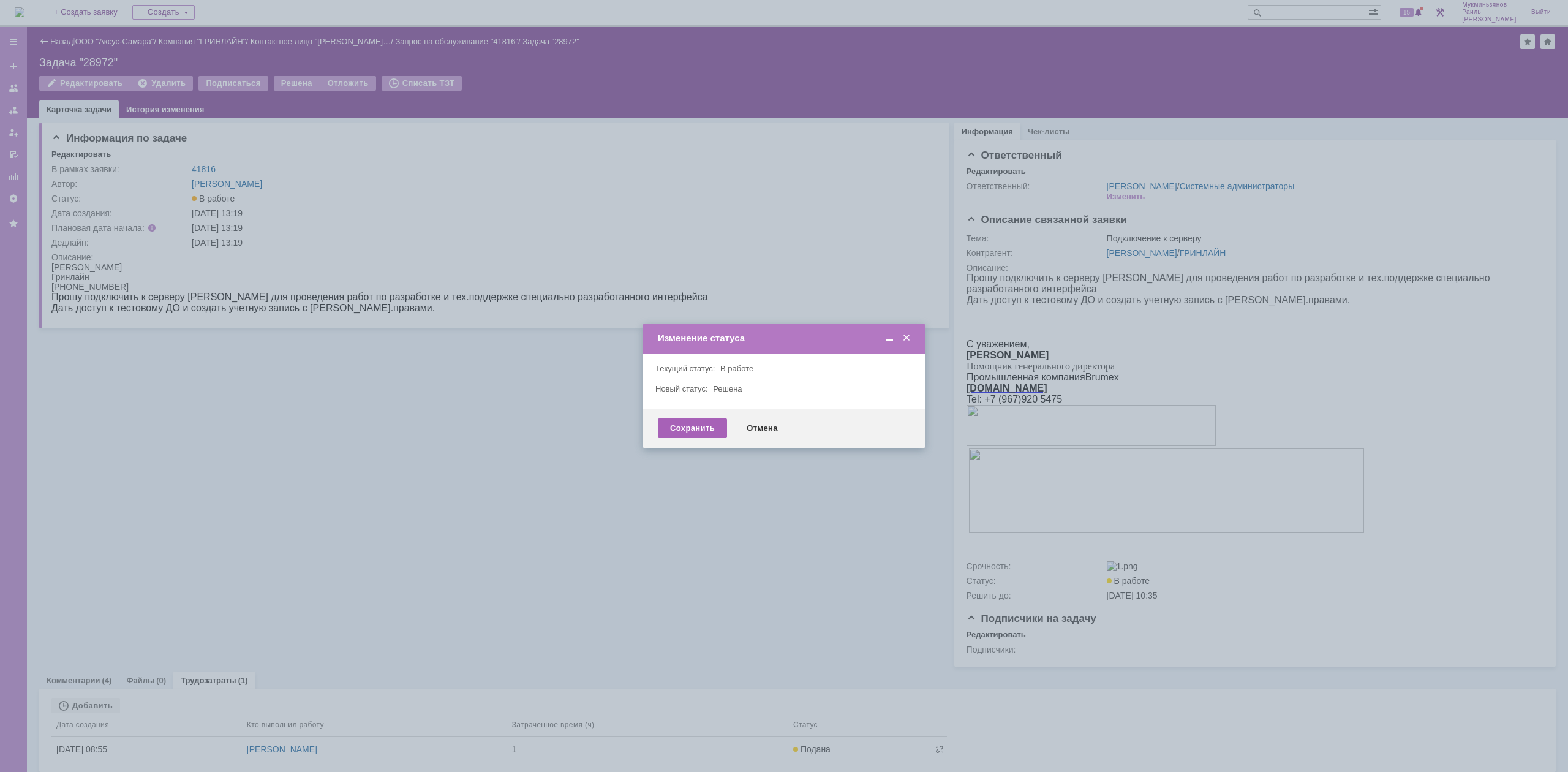
click at [694, 434] on div "Сохранить" at bounding box center [692, 428] width 69 height 19
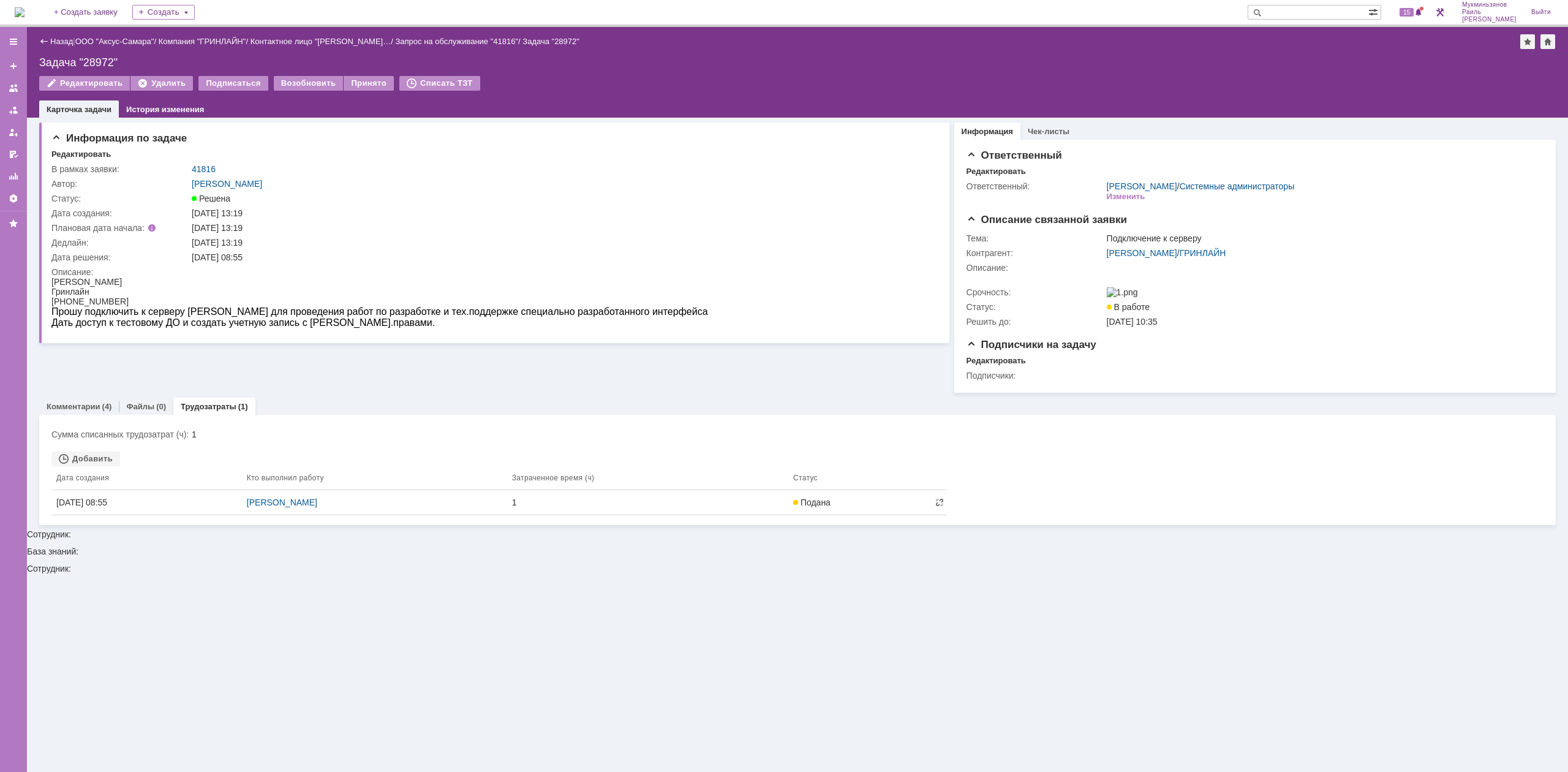
click at [23, 17] on img at bounding box center [20, 12] width 10 height 10
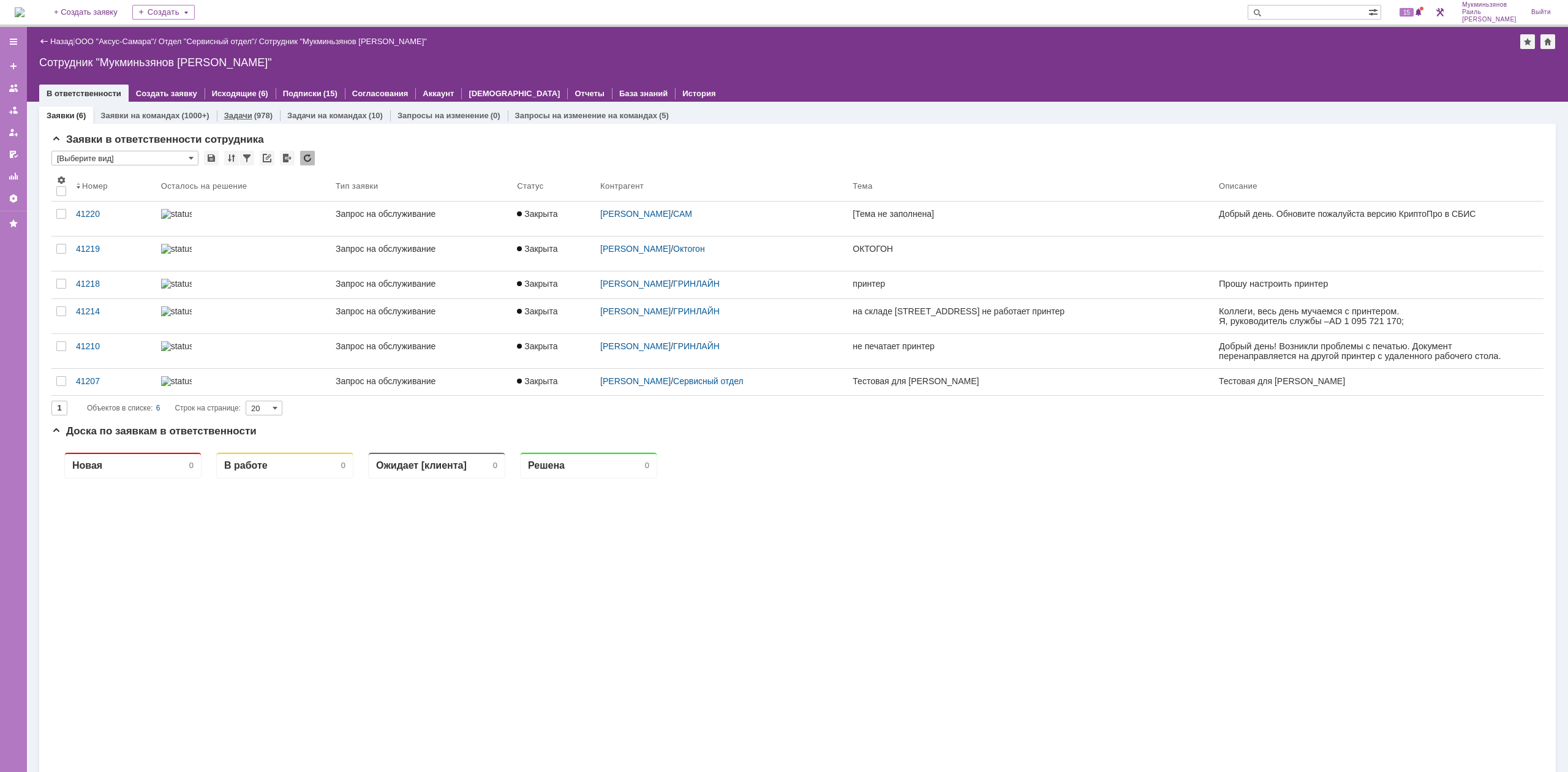
click at [224, 114] on link "Задачи" at bounding box center [238, 115] width 29 height 9
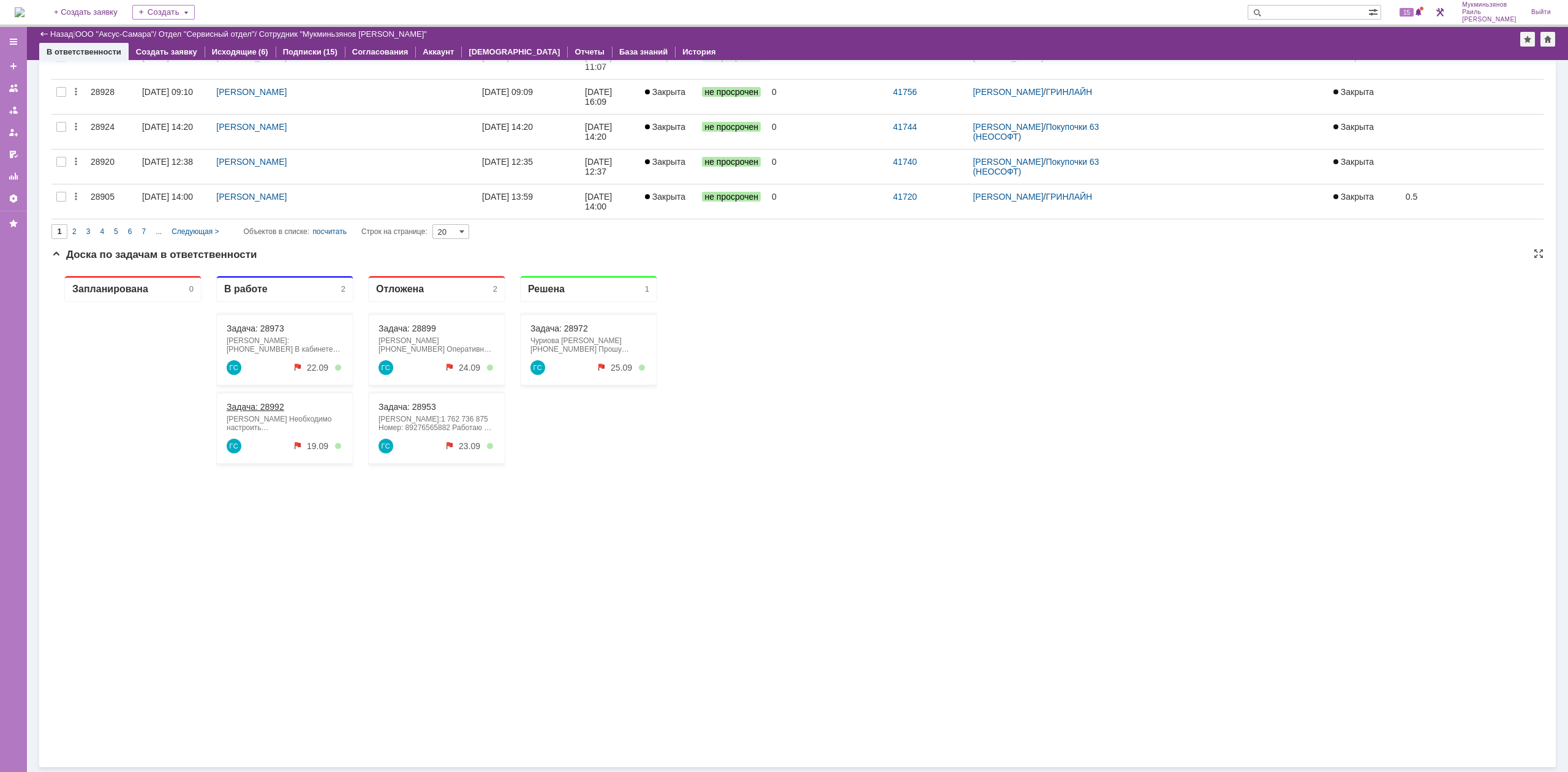
click at [256, 404] on link "Задача: 28992" at bounding box center [255, 407] width 58 height 10
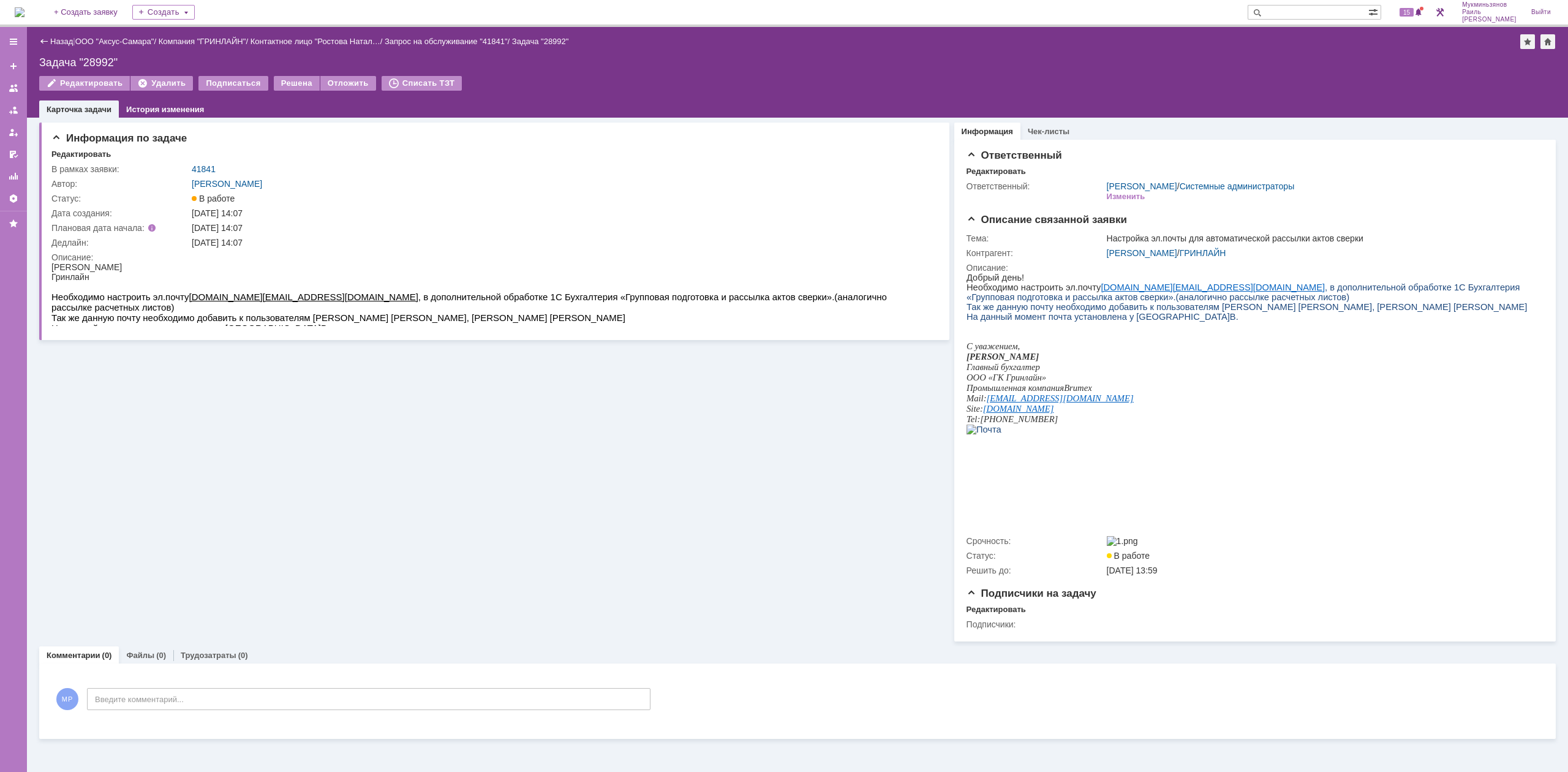
click at [449, 477] on div "Информация по задаче Редактировать В рамках заявки: 41841 Автор: Галстьян Степа…" at bounding box center [494, 380] width 911 height 524
click at [24, 11] on img at bounding box center [20, 12] width 10 height 10
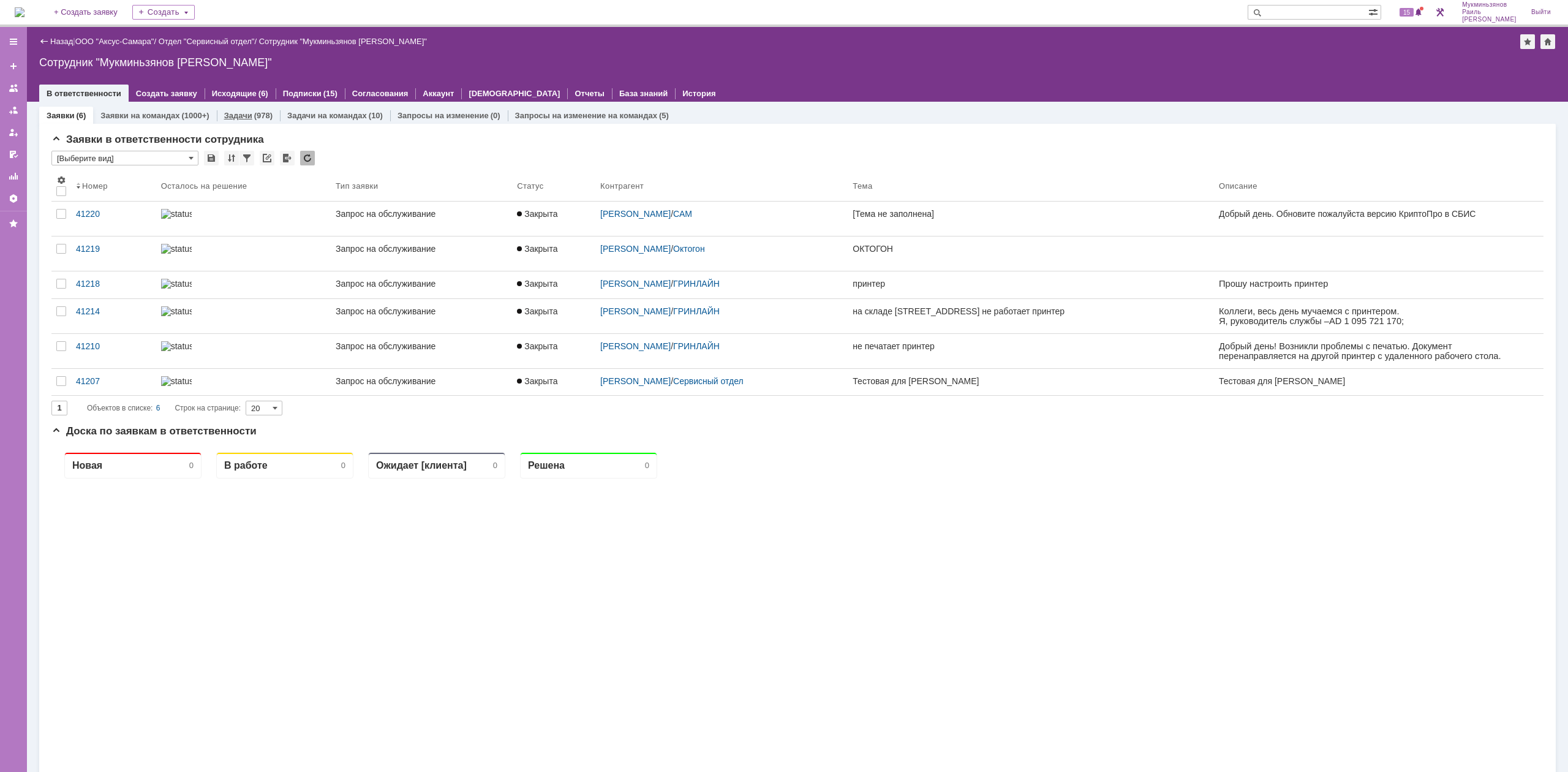
click at [236, 113] on link "Задачи" at bounding box center [238, 115] width 29 height 9
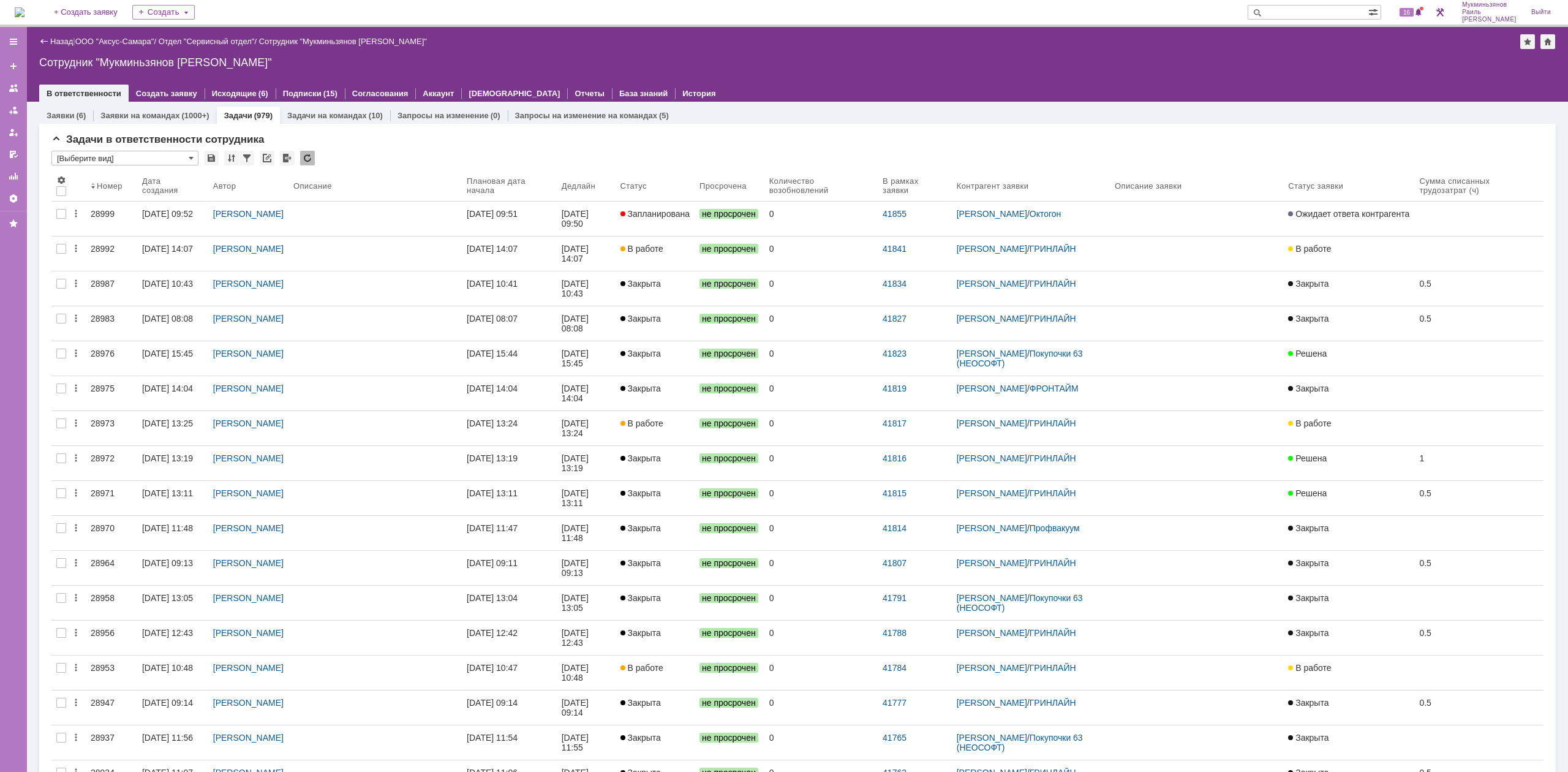
click at [580, 218] on div "19.09.2025 09:50" at bounding box center [576, 218] width 29 height 19
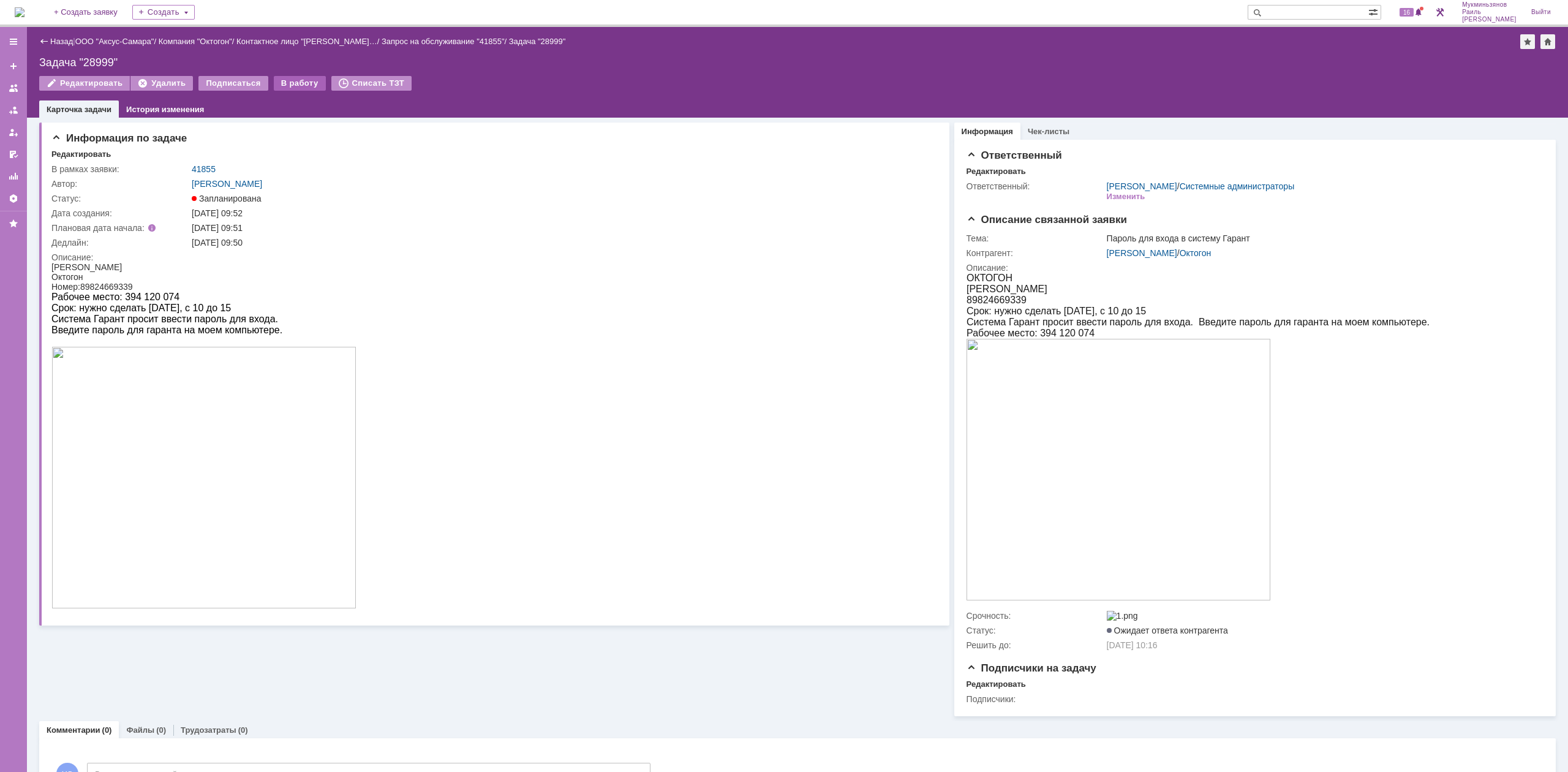
click at [280, 77] on div "В работу" at bounding box center [299, 83] width 52 height 15
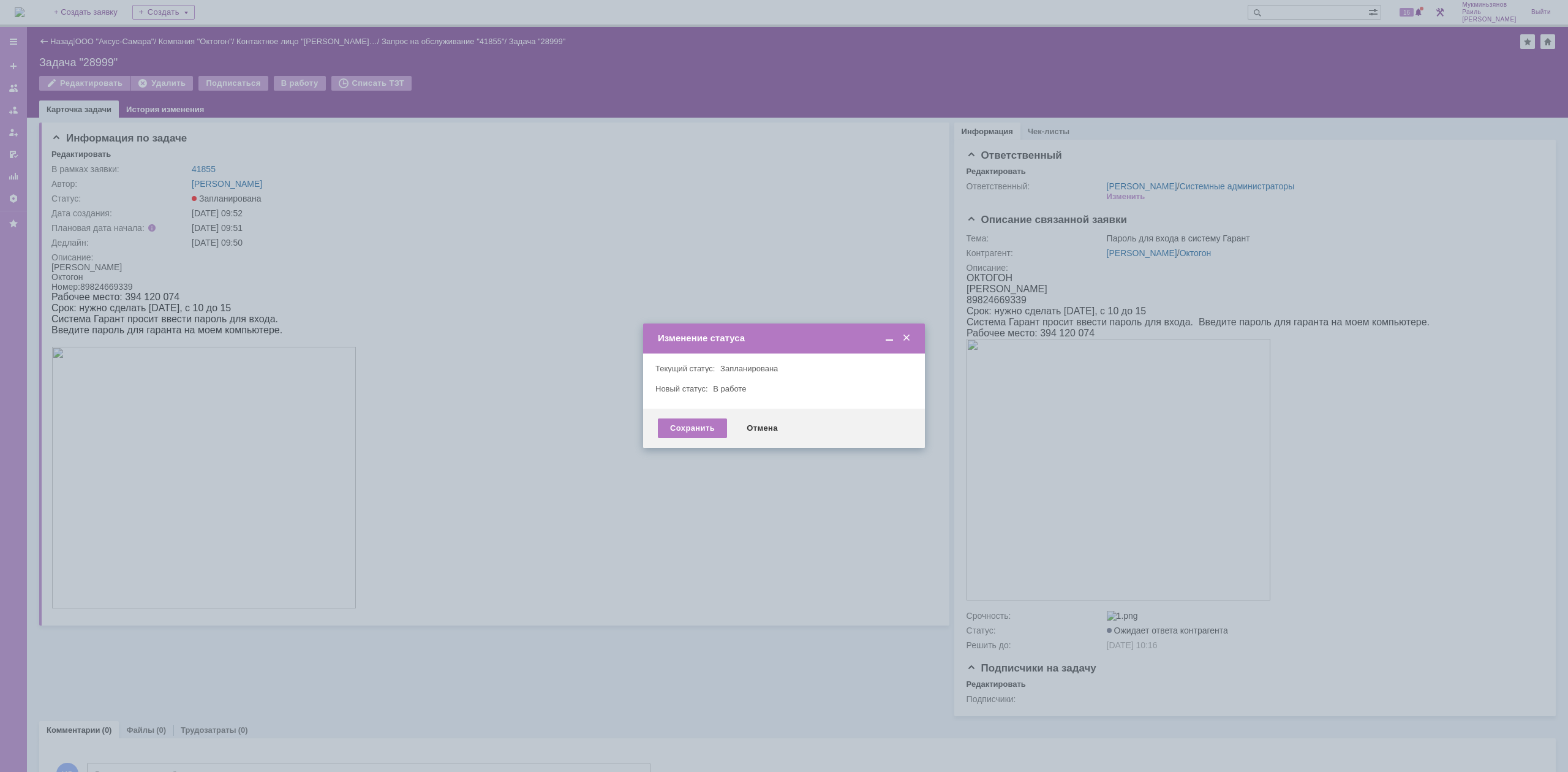
click at [703, 417] on div "Сохранить Отмена" at bounding box center [784, 428] width 282 height 39
click at [704, 425] on div "Сохранить" at bounding box center [692, 428] width 69 height 19
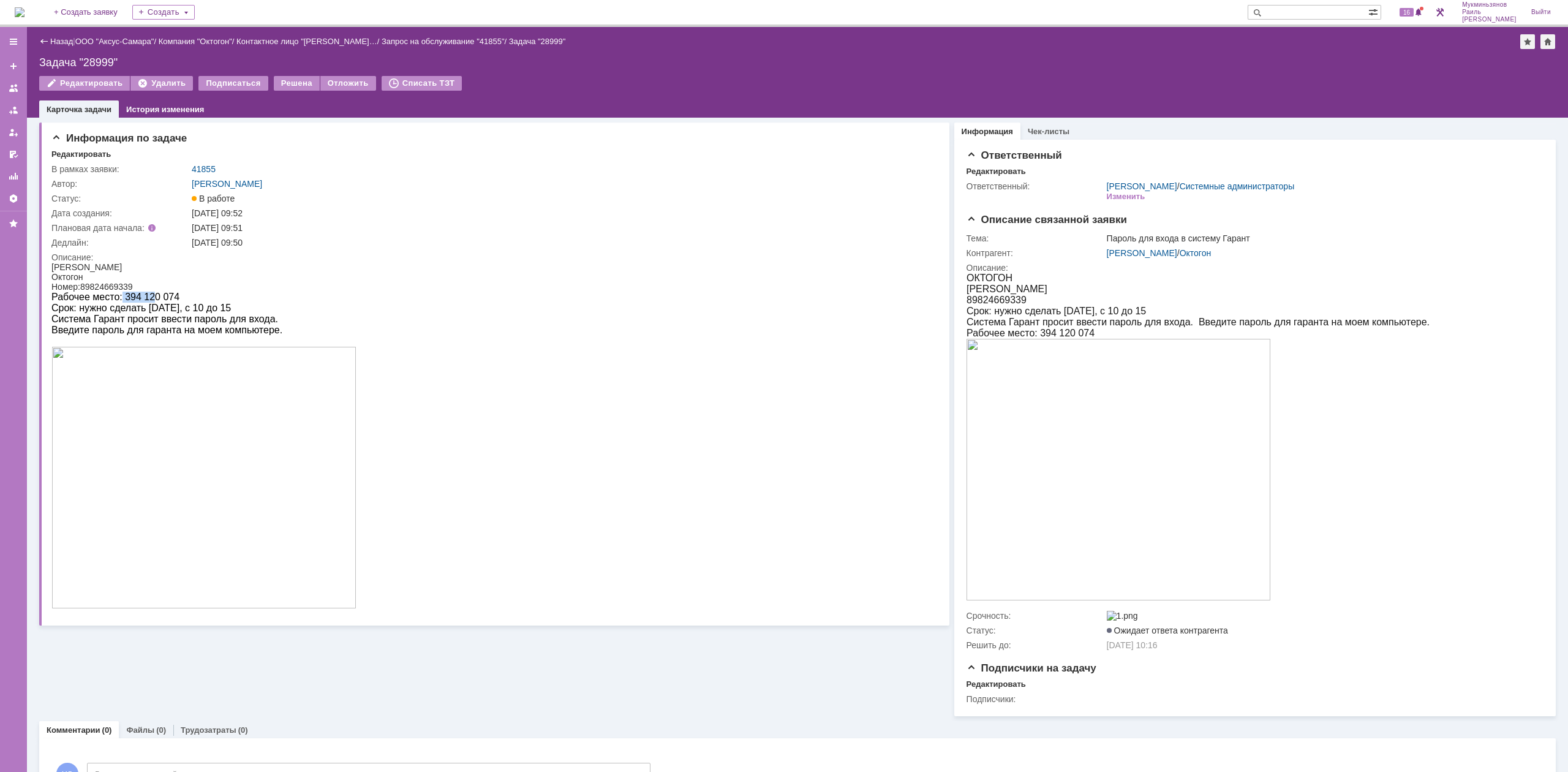
drag, startPoint x: 123, startPoint y: 295, endPoint x: 160, endPoint y: 292, distance: 37.1
click at [160, 292] on div "Рабочее место: 394 120 074" at bounding box center [204, 297] width 305 height 11
click at [160, 292] on div "Рабочее место: 394 120 074" at bounding box center [204, 297] width 305 height 11
drag, startPoint x: 128, startPoint y: 297, endPoint x: 185, endPoint y: 294, distance: 57.1
click at [185, 294] on div "Рабочее место: 394 120 074" at bounding box center [204, 297] width 305 height 11
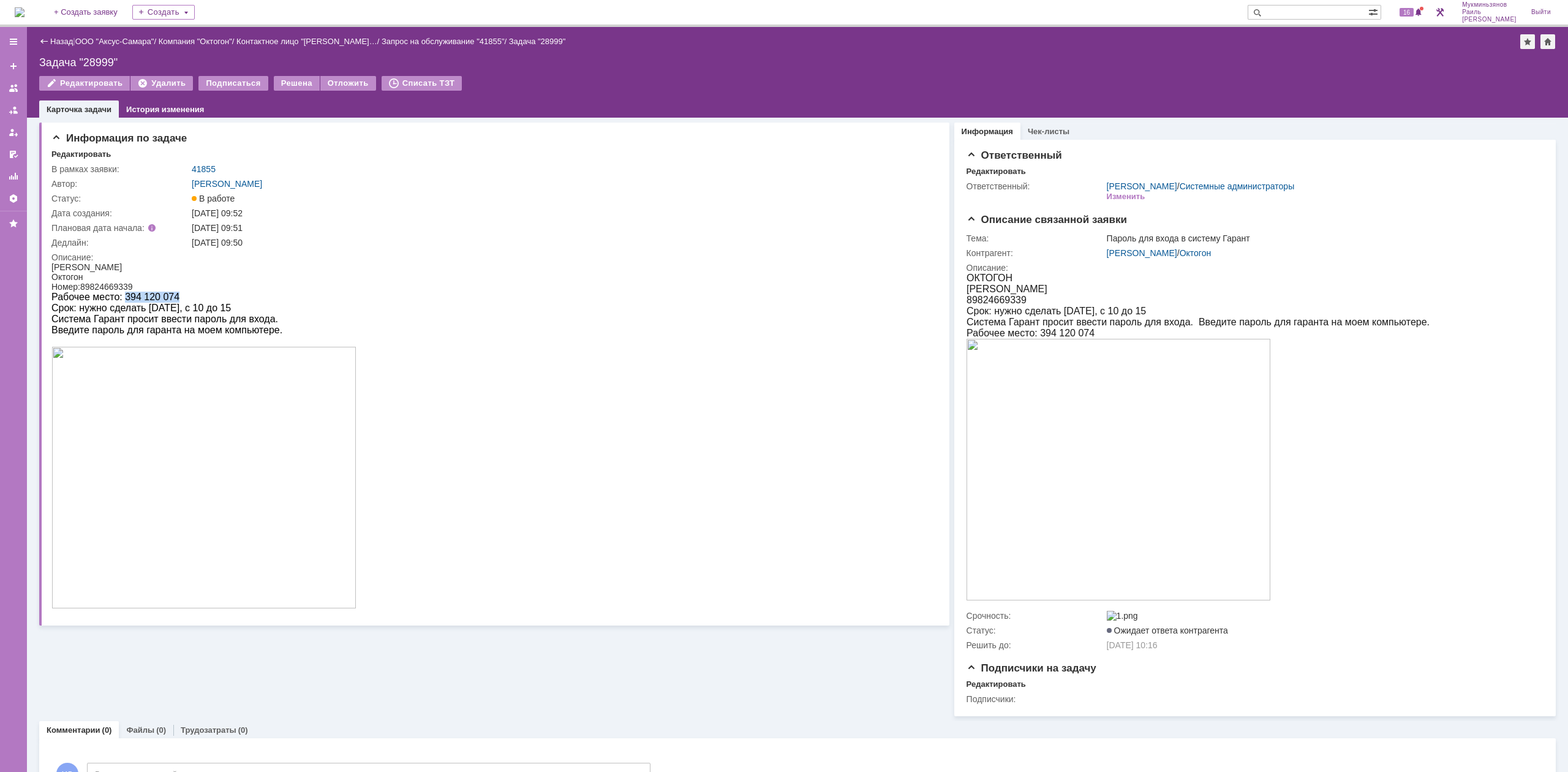
copy div "394 120 074"
drag, startPoint x: 272, startPoint y: 330, endPoint x: 47, endPoint y: 268, distance: 233.4
click at [51, 268] on html "Миронова Анастасия Октогон Номер:89824669339 Рабочее место: 394 120 074 Срок: н…" at bounding box center [487, 437] width 871 height 348
copy body "Миронова Анастасия Октогон Номер:89824669339 Рабочее место: 394 120 074 Срок: н…"
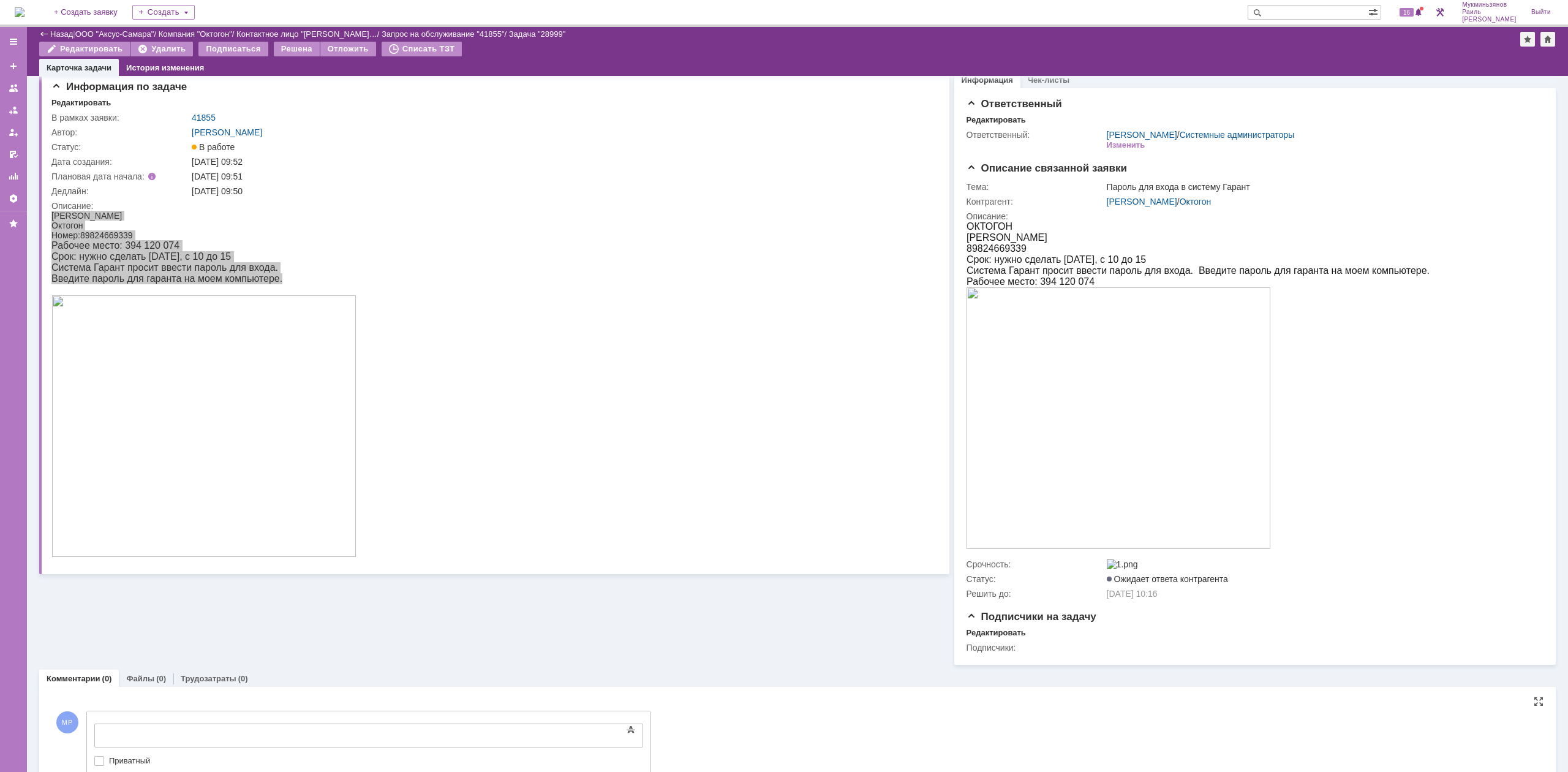
drag, startPoint x: 339, startPoint y: 1453, endPoint x: 244, endPoint y: 724, distance: 735.2
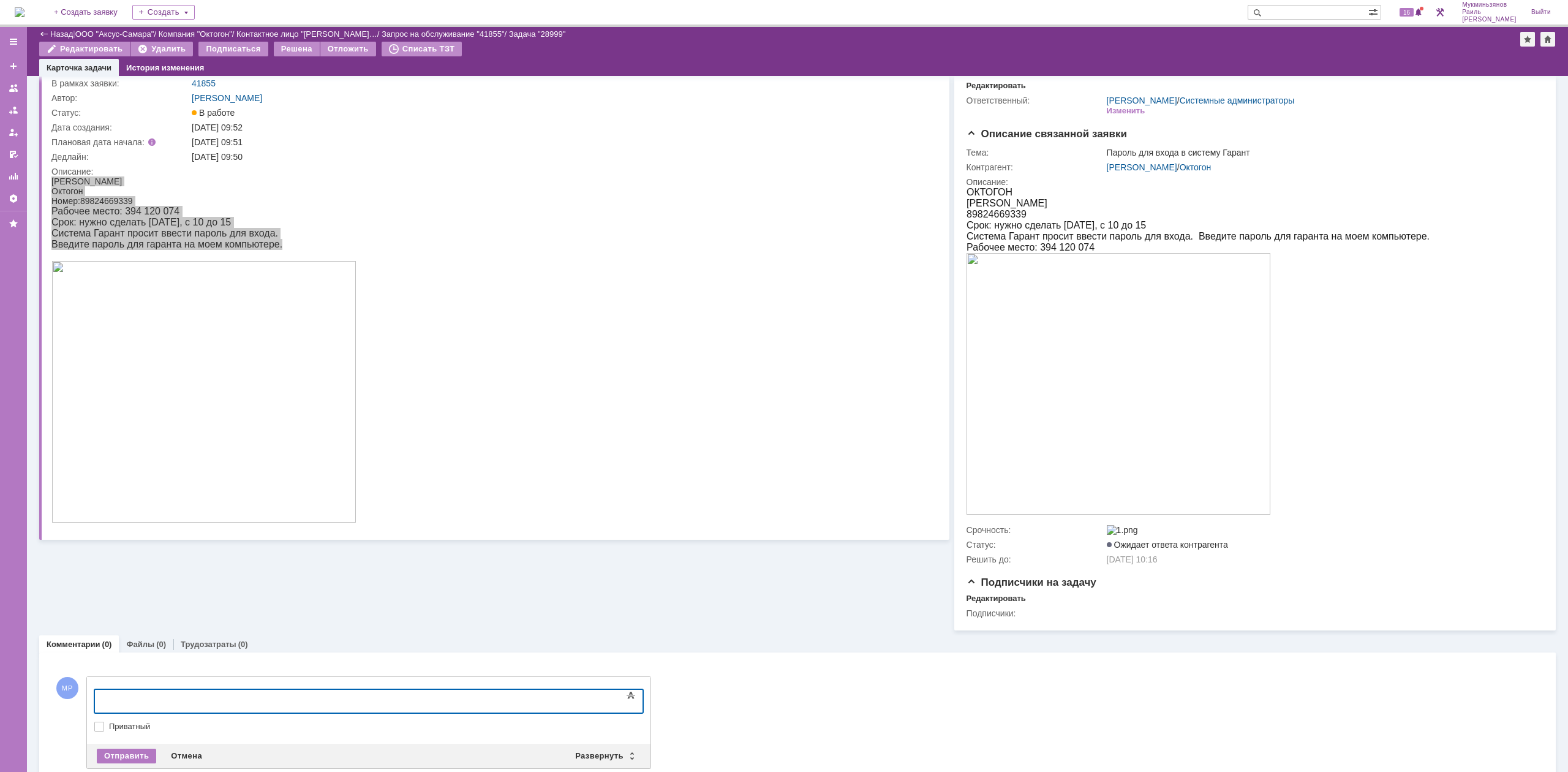
scroll to position [74, 0]
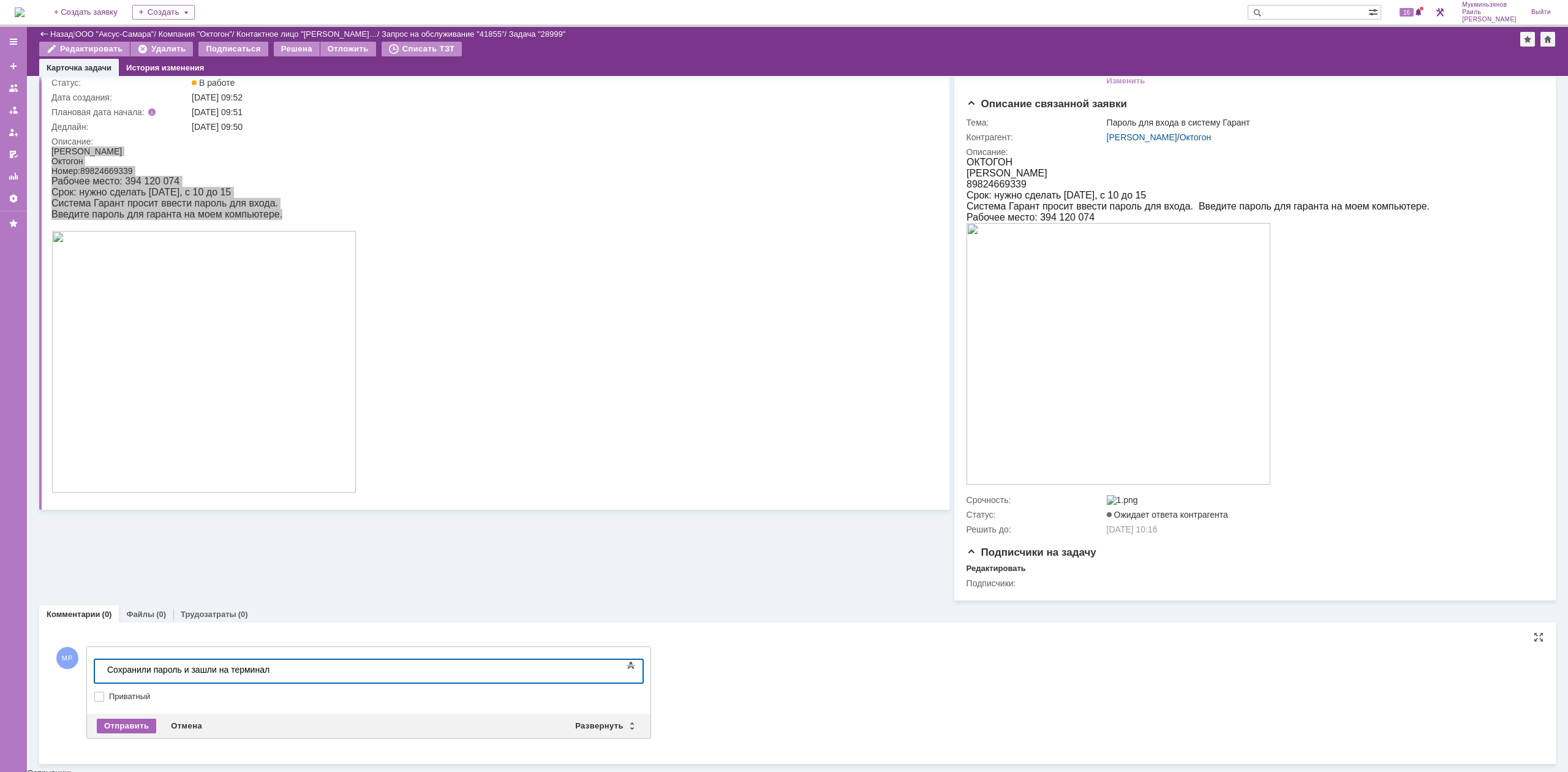
click at [121, 477] on div "Отправить" at bounding box center [126, 726] width 59 height 15
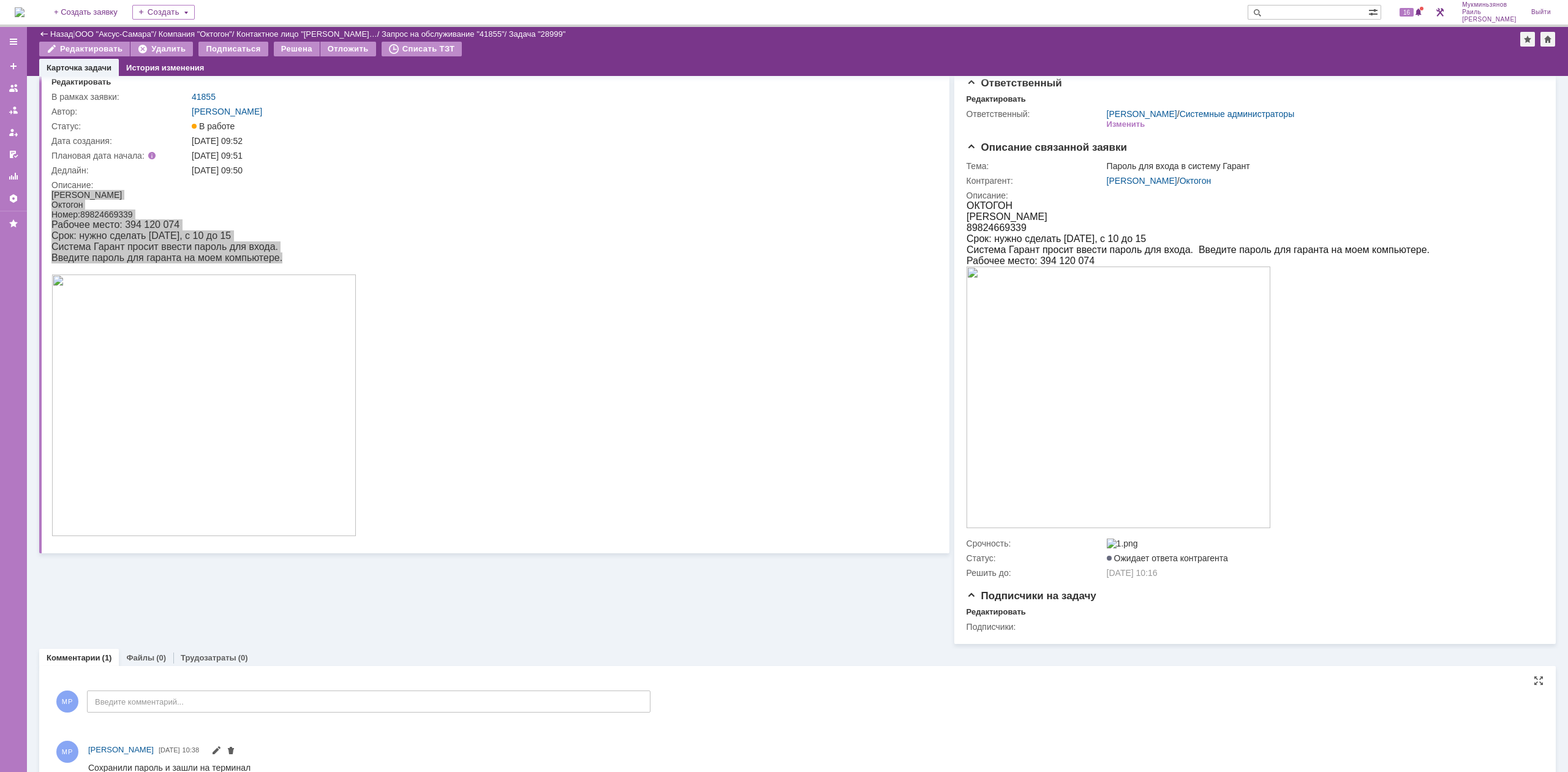
scroll to position [0, 0]
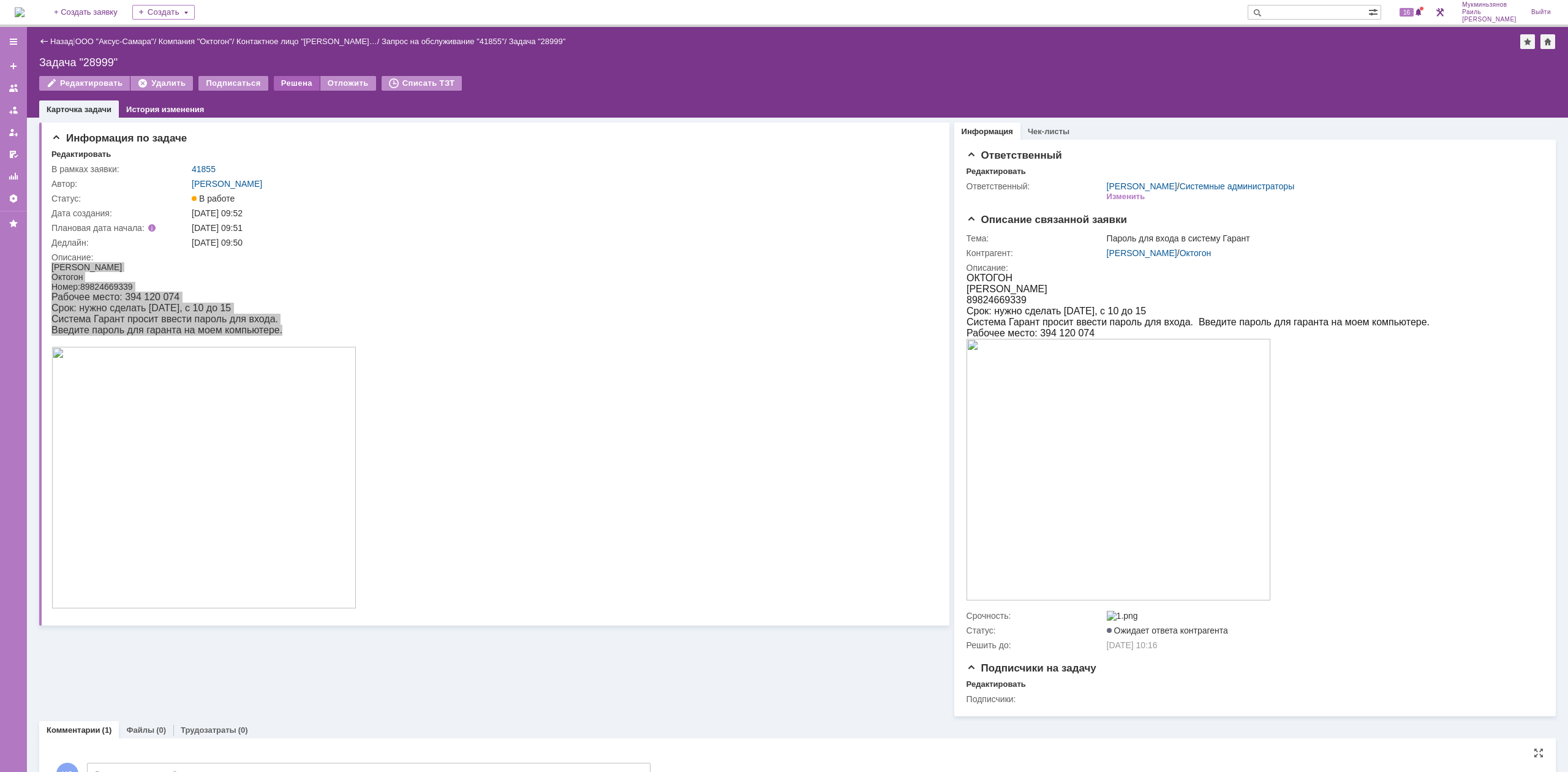
click at [285, 81] on div "Решена" at bounding box center [297, 83] width 46 height 15
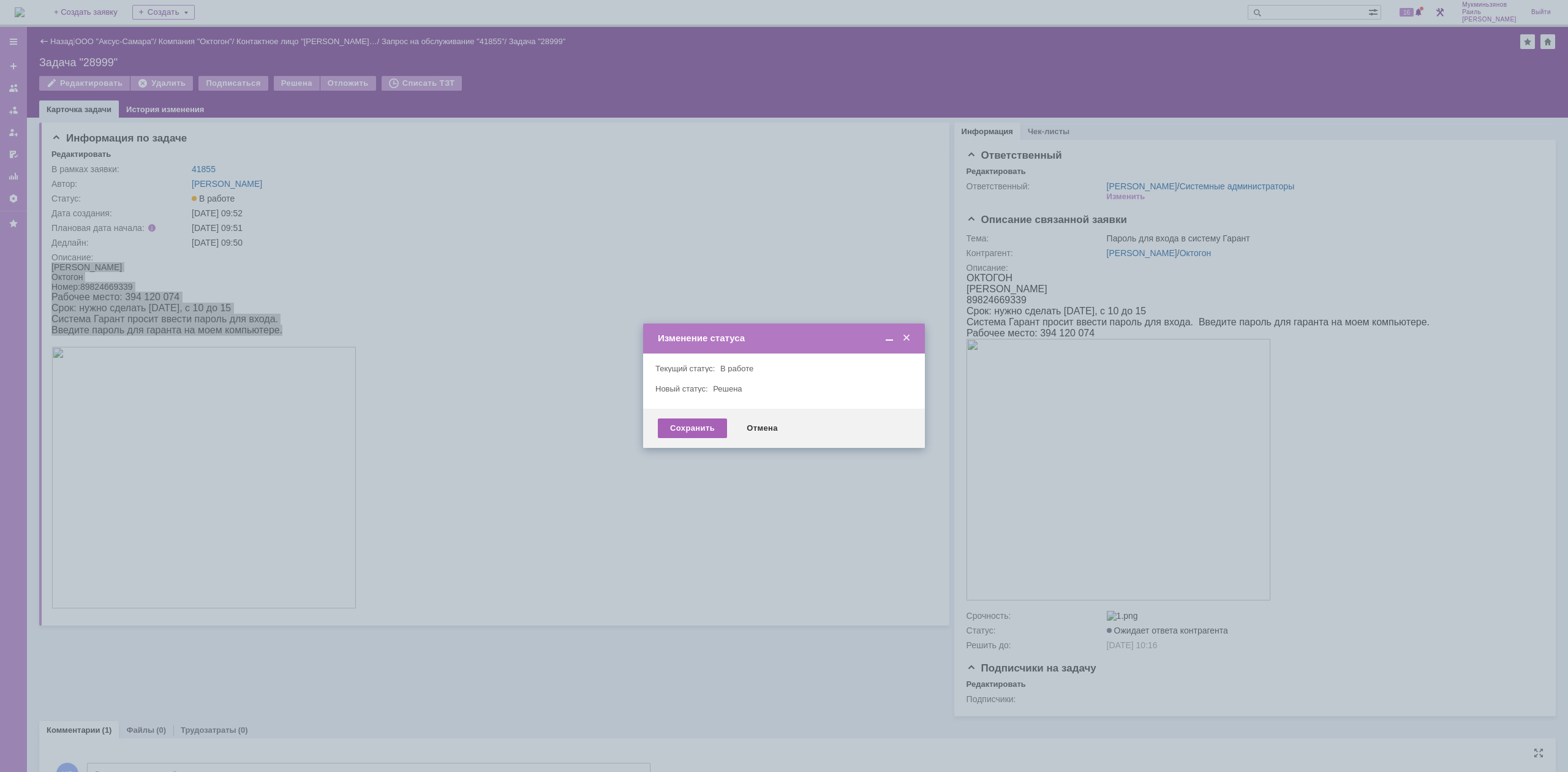
click at [660, 423] on div "Сохранить" at bounding box center [692, 428] width 69 height 19
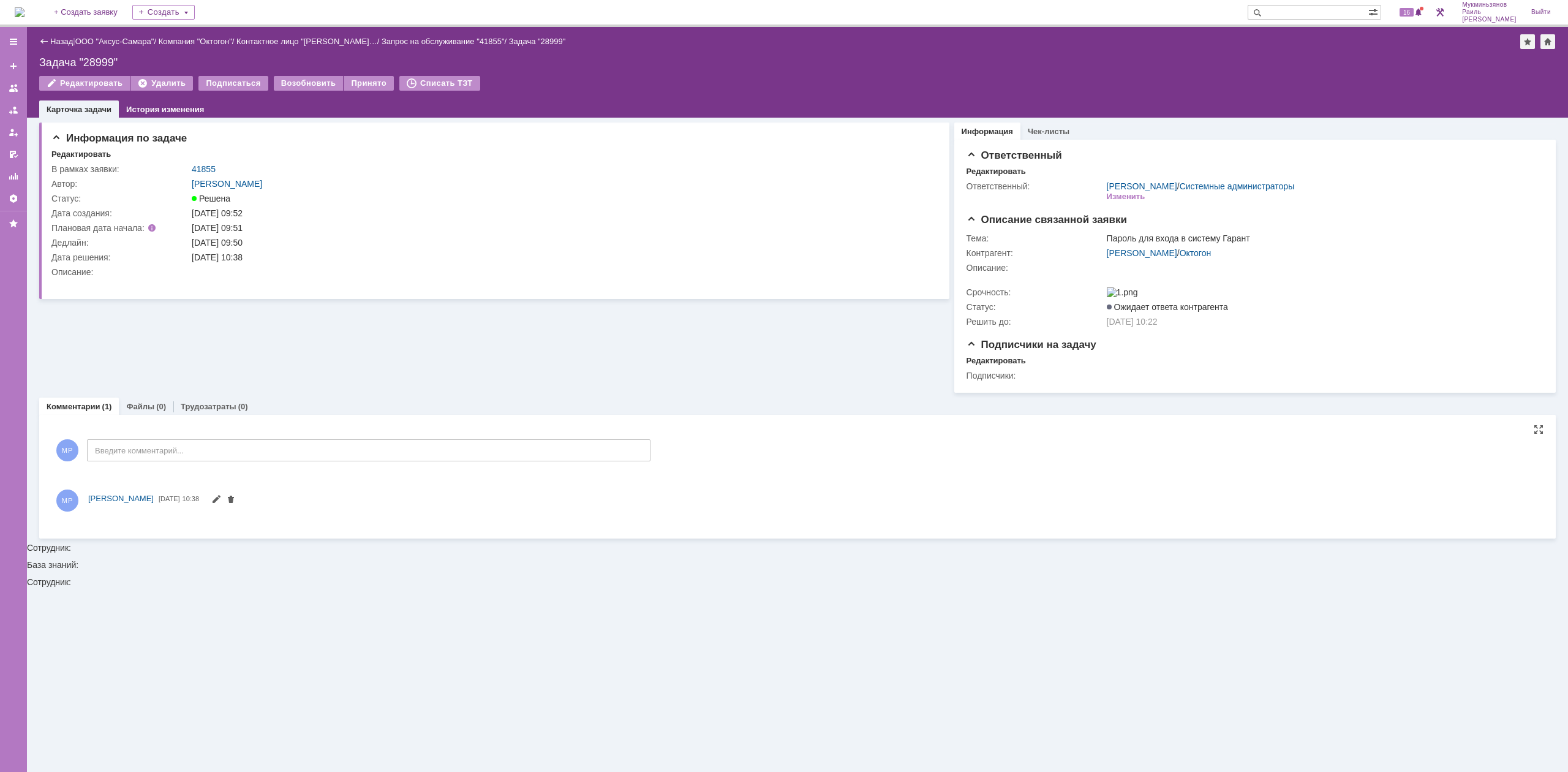
click at [19, 7] on img at bounding box center [20, 12] width 10 height 10
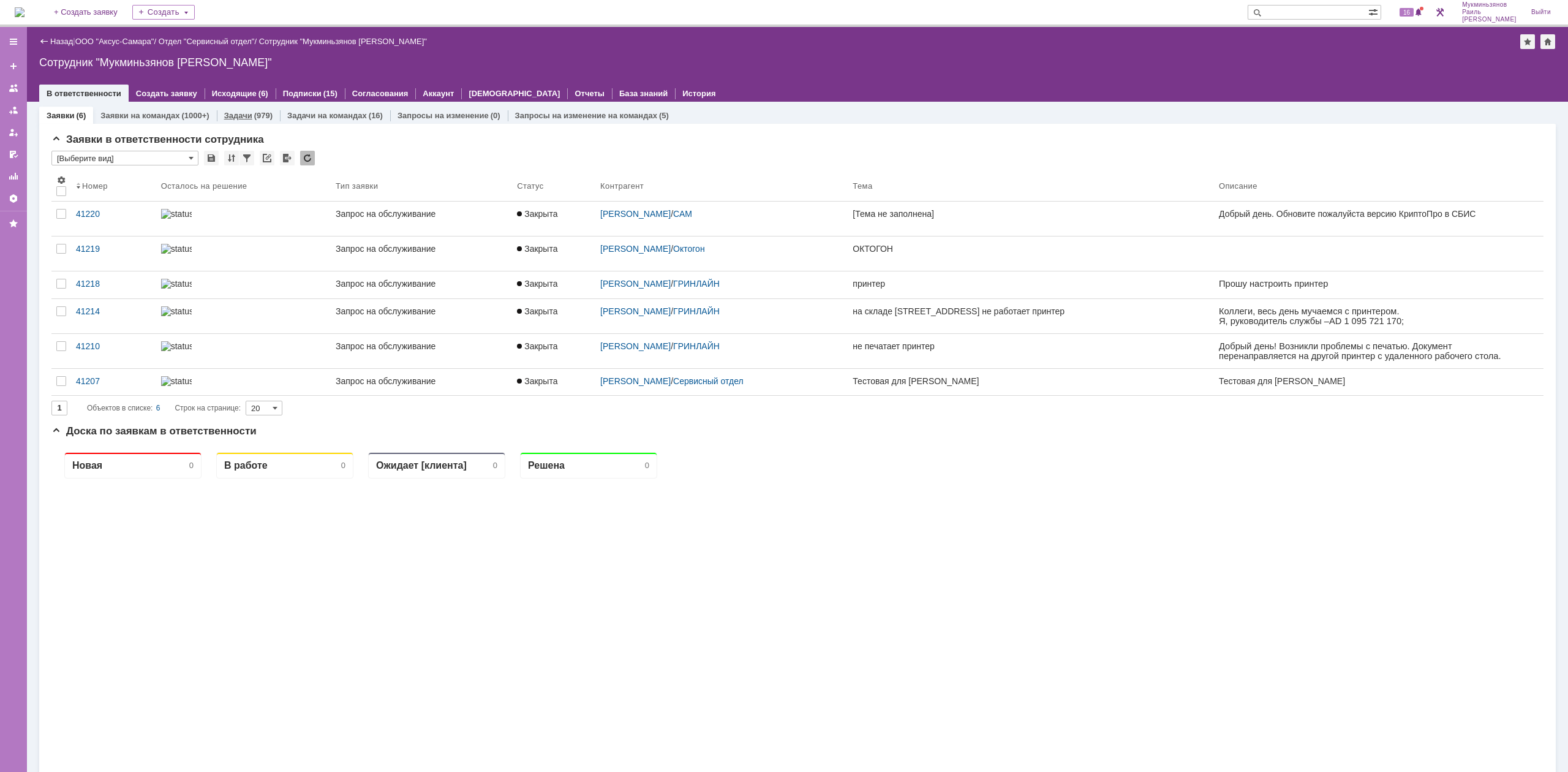
click at [260, 118] on div "(979)" at bounding box center [264, 115] width 19 height 9
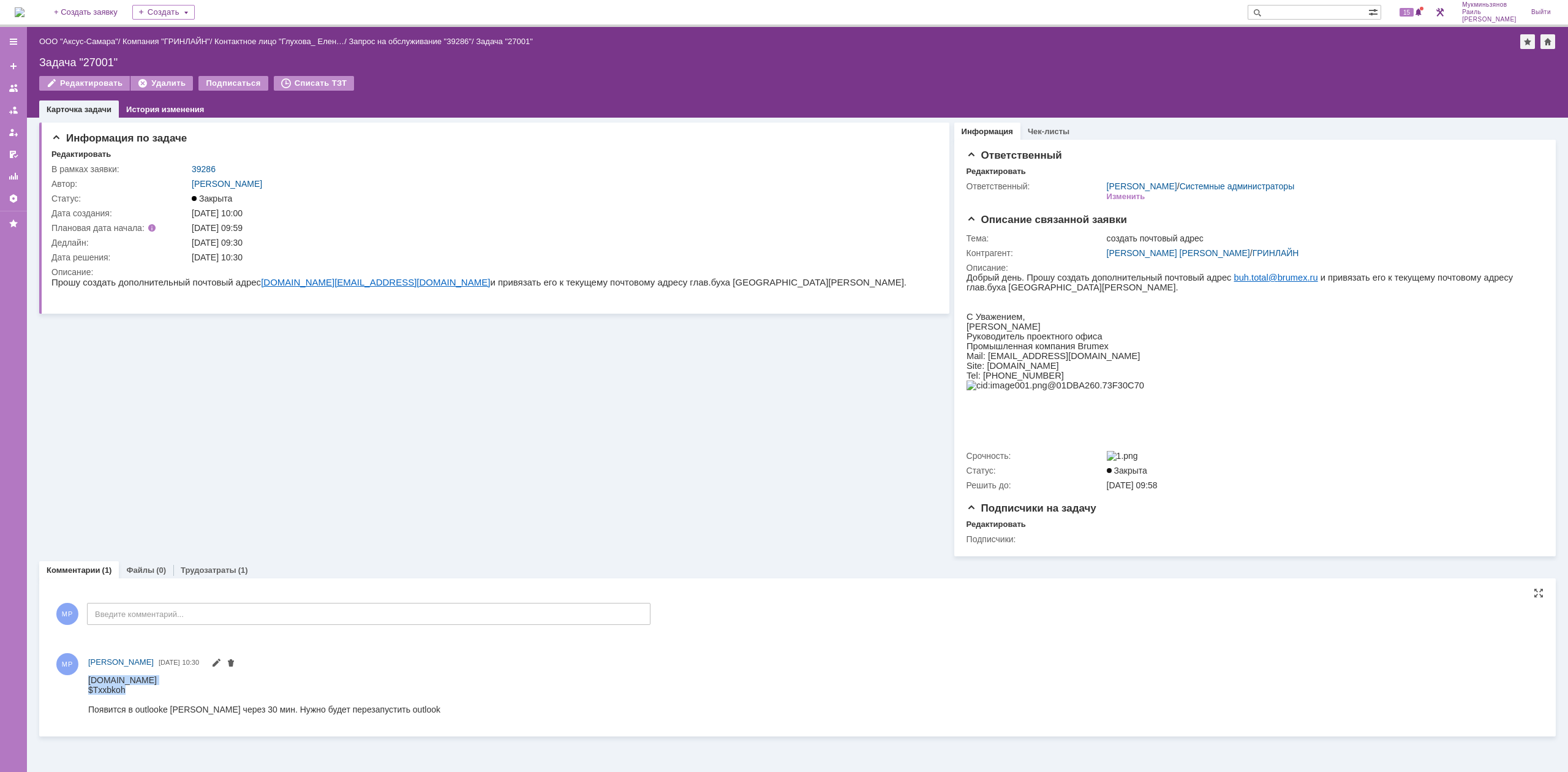
drag, startPoint x: 121, startPoint y: 691, endPoint x: 89, endPoint y: 685, distance: 32.6
click at [88, 685] on html "[DOMAIN_NAME] $Txxbkoh Появится в outlooke [PERSON_NAME] через 30 мин. Нужно бу…" at bounding box center [813, 694] width 1450 height 39
copy body "[DOMAIN_NAME] $Txxbkoh"
click at [24, 17] on img at bounding box center [20, 12] width 10 height 10
